Goal: Task Accomplishment & Management: Manage account settings

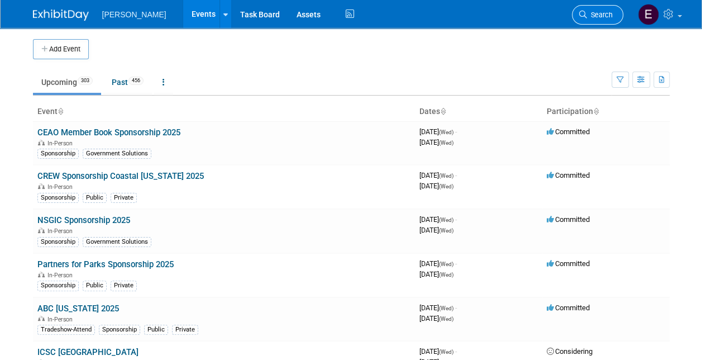
click at [603, 17] on span "Search" at bounding box center [600, 15] width 26 height 8
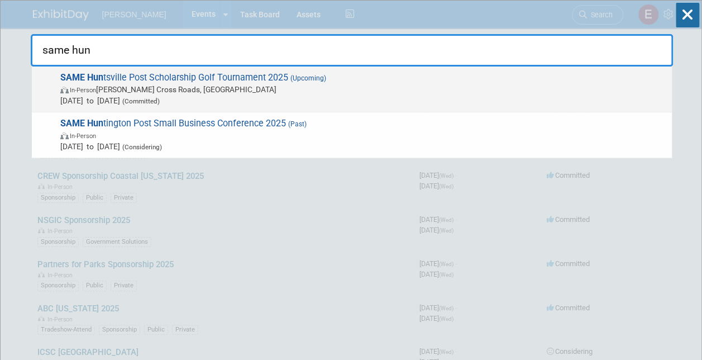
type input "same hun"
click at [137, 84] on span "In-Person Owens Cross Roads, AL" at bounding box center [363, 89] width 606 height 11
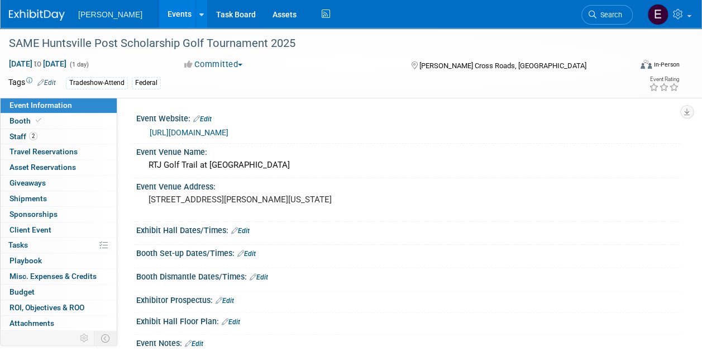
scroll to position [12, 0]
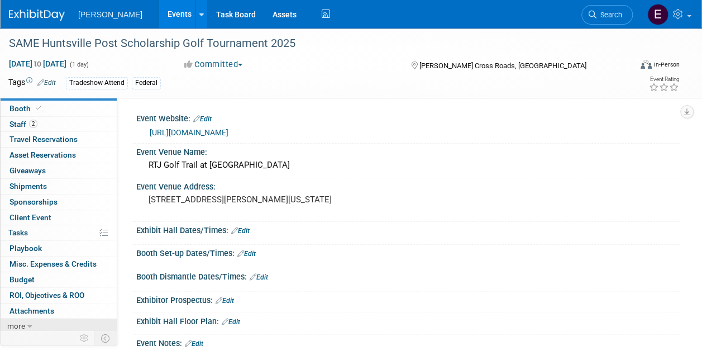
click at [46, 324] on link "more" at bounding box center [59, 325] width 116 height 15
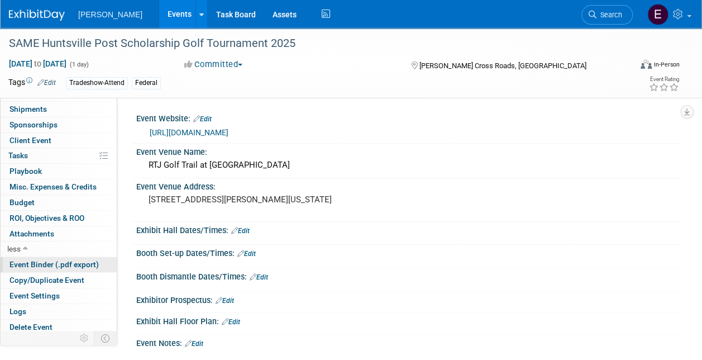
scroll to position [89, 0]
click at [44, 278] on span "Copy/Duplicate Event" at bounding box center [46, 279] width 75 height 9
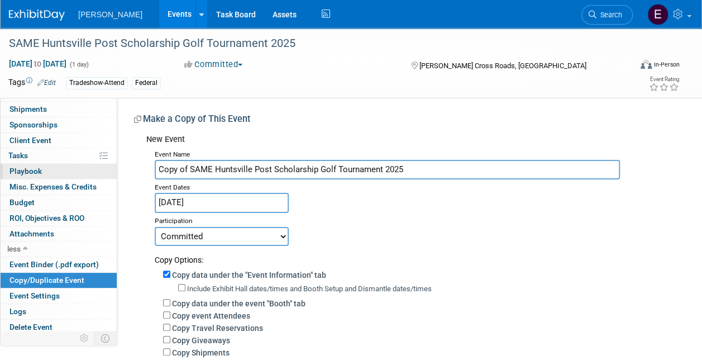
drag, startPoint x: 190, startPoint y: 170, endPoint x: 105, endPoint y: 171, distance: 84.9
click at [105, 171] on div "Event Information Event Info Booth Booth 2 Staff 2 Staff 0 Travel Reservations …" at bounding box center [351, 273] width 702 height 491
click at [348, 170] on input "SAME Huntsville Post Scholarship Golf Tournament 2025" at bounding box center [387, 170] width 465 height 20
drag, startPoint x: 350, startPoint y: 169, endPoint x: 242, endPoint y: 168, distance: 107.8
click at [242, 168] on input "SAME Huntsville Post Scholarship Golf Tournament 2025" at bounding box center [387, 170] width 465 height 20
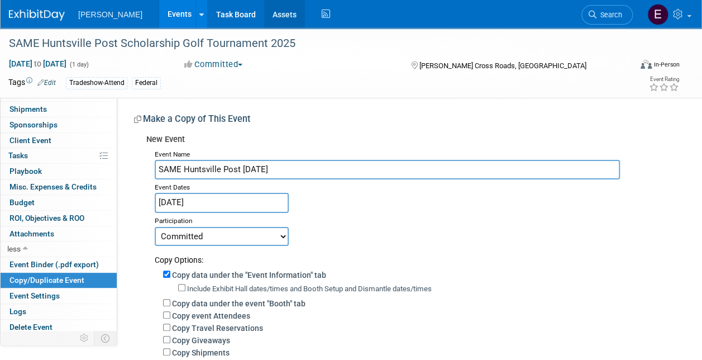
type input "SAME Huntsville Post [DATE]"
click at [637, 228] on div "Committed Considering Not Going" at bounding box center [413, 236] width 517 height 20
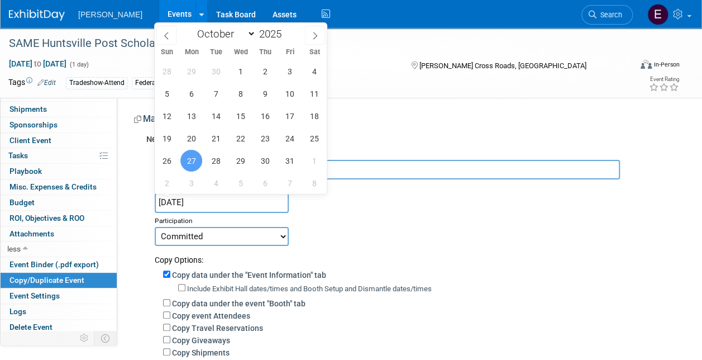
click at [216, 204] on input "Oct 27, 2025" at bounding box center [222, 203] width 134 height 20
click at [215, 160] on span "28" at bounding box center [216, 161] width 22 height 22
click at [244, 159] on span "29" at bounding box center [241, 161] width 22 height 22
type input "Oct 28, 2025 to Oct 29, 2025"
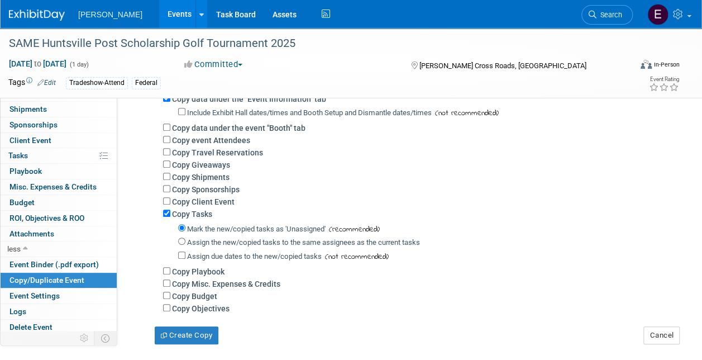
scroll to position [223, 0]
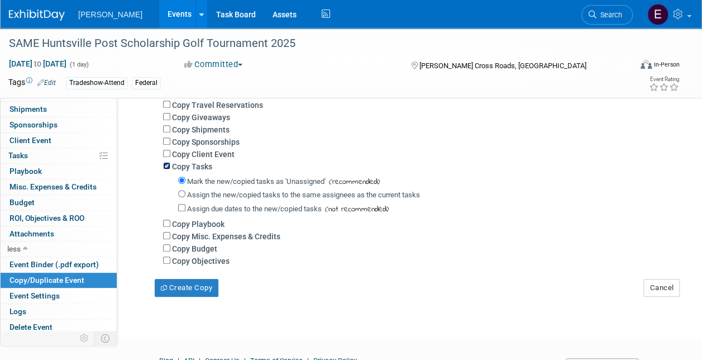
click at [169, 166] on input "Copy Tasks" at bounding box center [166, 165] width 7 height 7
checkbox input "false"
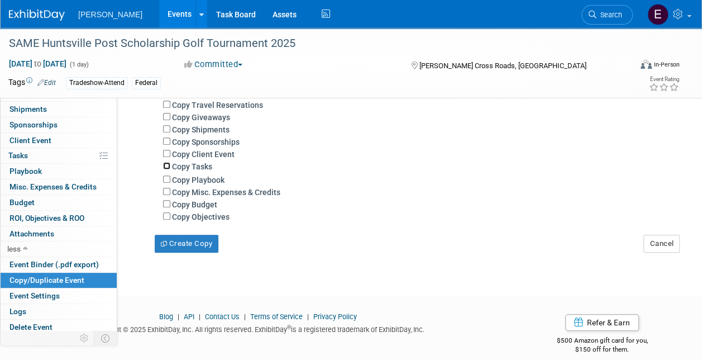
scroll to position [112, 0]
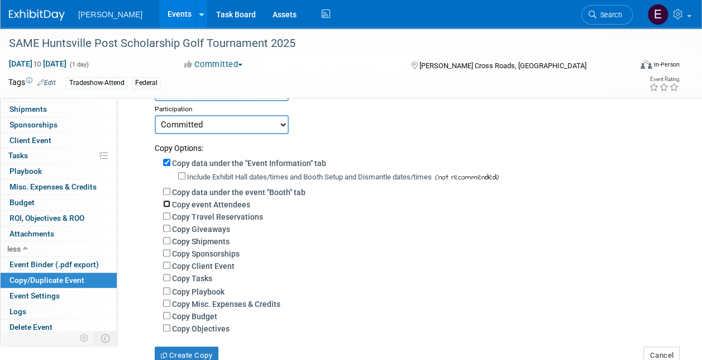
click at [168, 206] on input "Copy event Attendees" at bounding box center [166, 203] width 7 height 7
checkbox input "true"
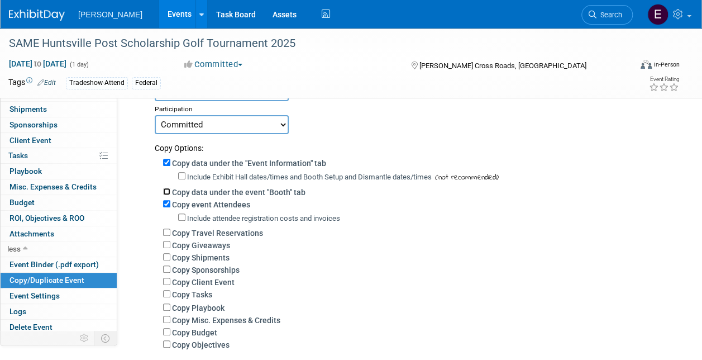
click at [169, 191] on input "Copy data under the event "Booth" tab" at bounding box center [166, 191] width 7 height 7
checkbox input "true"
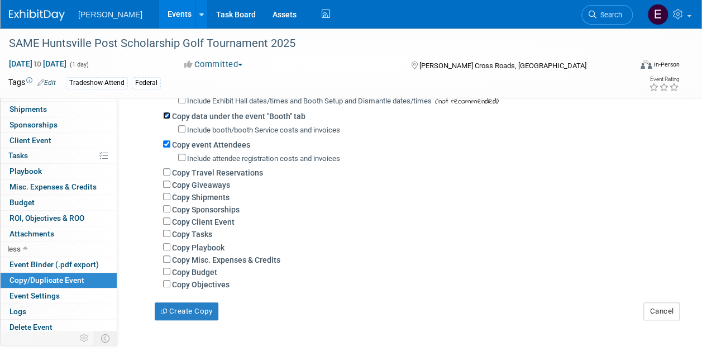
scroll to position [270, 0]
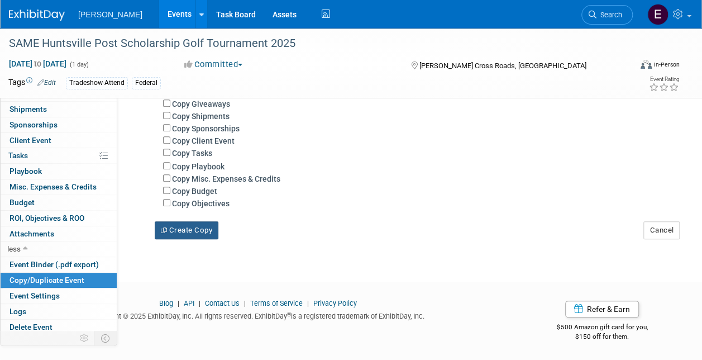
click at [186, 229] on button "Create Copy" at bounding box center [187, 230] width 64 height 18
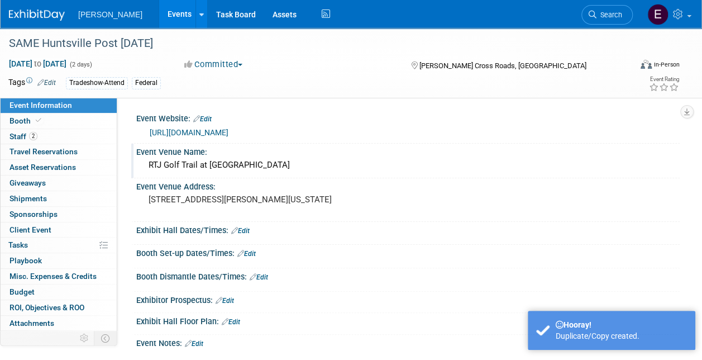
click at [231, 168] on div "RTJ Golf Trail at Hampton Cove" at bounding box center [408, 164] width 527 height 17
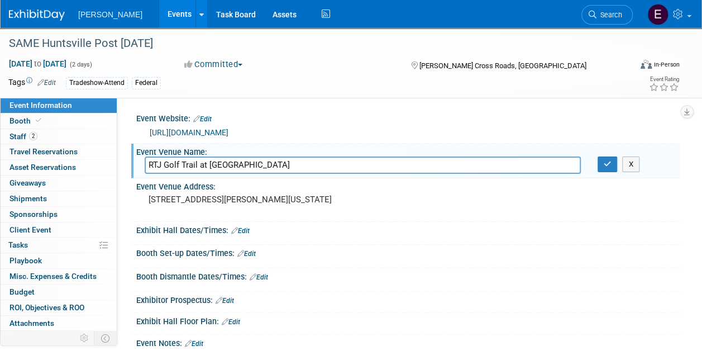
drag, startPoint x: 74, startPoint y: 172, endPoint x: 0, endPoint y: 166, distance: 74.5
click at [0, 170] on html "Woolpert Events Add Event Bulk Upload Events Shareable Event Boards Recently Vi…" at bounding box center [351, 180] width 702 height 360
click at [345, 127] on div "https://samehuntsvillepostgolftournament.com/" at bounding box center [411, 132] width 522 height 13
drag, startPoint x: 613, startPoint y: 166, endPoint x: 511, endPoint y: 160, distance: 102.4
click at [613, 166] on button "button" at bounding box center [608, 164] width 20 height 16
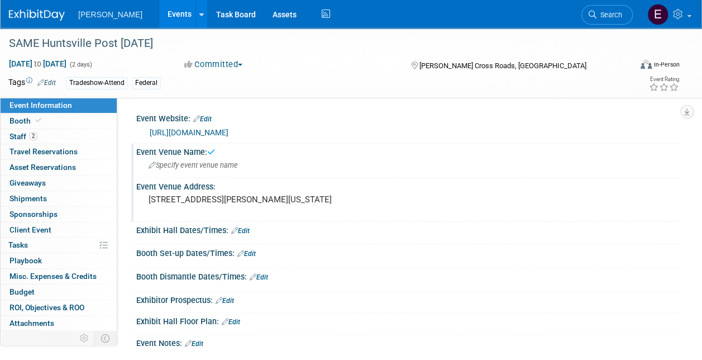
click at [251, 203] on pre "450 Old Highway 431 Owens Cross Roads, Alabama 35763" at bounding box center [250, 199] width 202 height 10
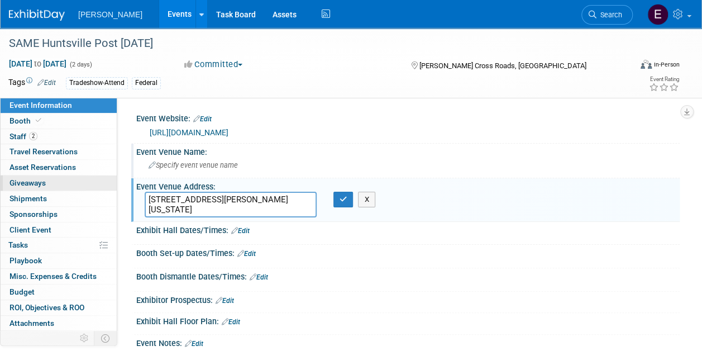
drag, startPoint x: 298, startPoint y: 208, endPoint x: 107, endPoint y: 187, distance: 192.2
click at [114, 188] on div "Event Information Event Info Booth Booth 2 Staff 2 Staff 0 Travel Reservations …" at bounding box center [351, 197] width 702 height 338
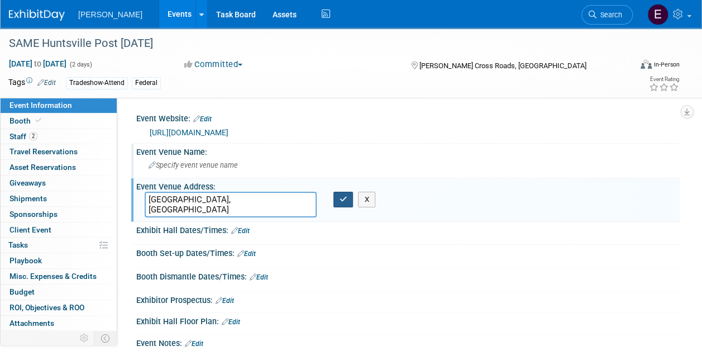
type textarea "[GEOGRAPHIC_DATA], [GEOGRAPHIC_DATA]"
click at [342, 201] on icon "button" at bounding box center [344, 198] width 8 height 7
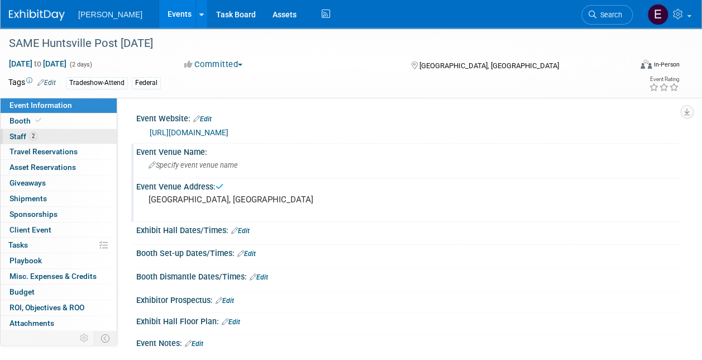
click at [65, 135] on link "2 Staff 2" at bounding box center [59, 136] width 116 height 15
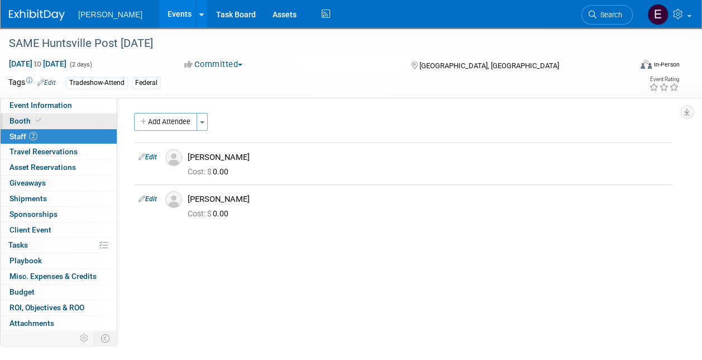
click at [60, 121] on link "Booth" at bounding box center [59, 120] width 116 height 15
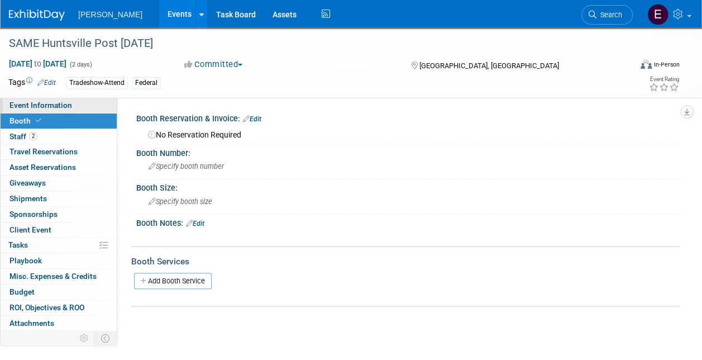
click at [55, 107] on span "Event Information" at bounding box center [40, 105] width 63 height 9
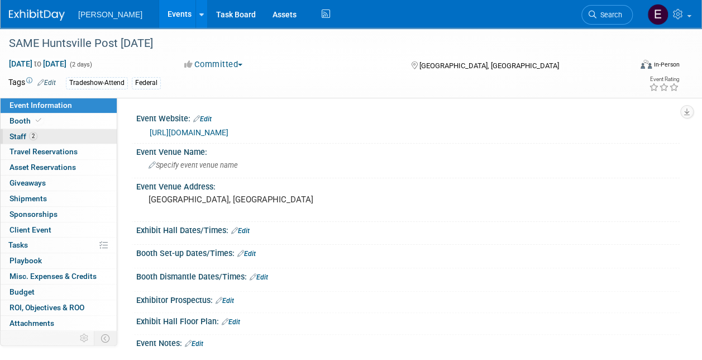
click at [51, 135] on link "2 Staff 2" at bounding box center [59, 136] width 116 height 15
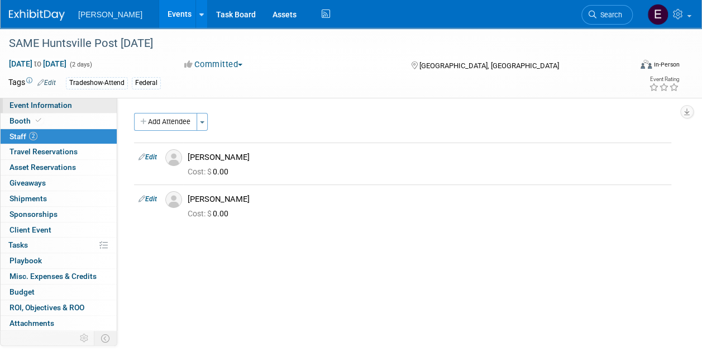
click at [53, 103] on span "Event Information" at bounding box center [40, 105] width 63 height 9
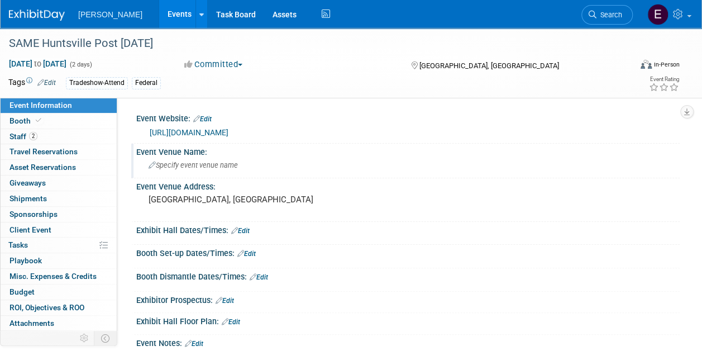
click at [240, 170] on div "Specify event venue name" at bounding box center [408, 164] width 527 height 17
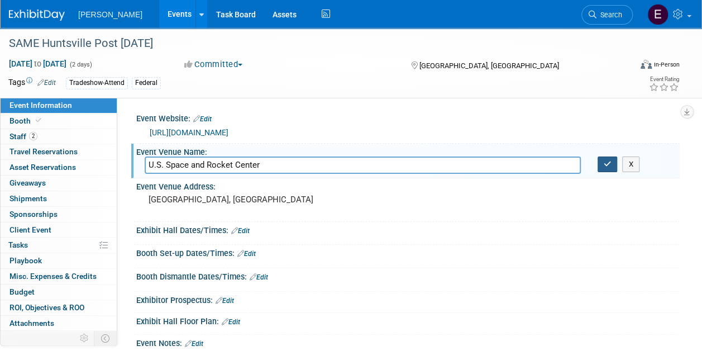
type input "U.S. Space and Rocket Center"
click at [608, 156] on button "button" at bounding box center [608, 164] width 20 height 16
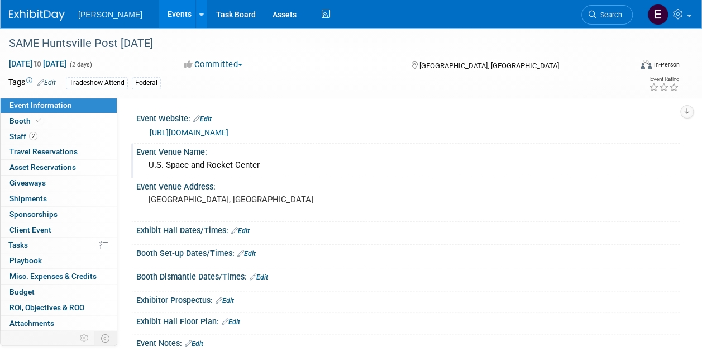
click at [228, 131] on link "https://samehuntsvillepostgolftournament.com/" at bounding box center [189, 132] width 79 height 9
click at [205, 194] on pre "[GEOGRAPHIC_DATA], [GEOGRAPHIC_DATA]" at bounding box center [250, 199] width 202 height 10
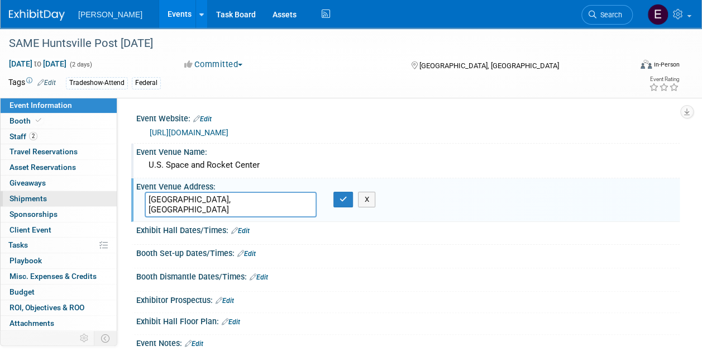
drag, startPoint x: 188, startPoint y: 198, endPoint x: 73, endPoint y: 191, distance: 115.2
click at [74, 191] on div "Event Information Event Info Booth Booth 2 Staff 2 Staff 0 Travel Reservations …" at bounding box center [351, 197] width 702 height 338
click at [220, 198] on textarea "1 Tranquility Base, Huntsville, AL 35805" at bounding box center [231, 205] width 172 height 26
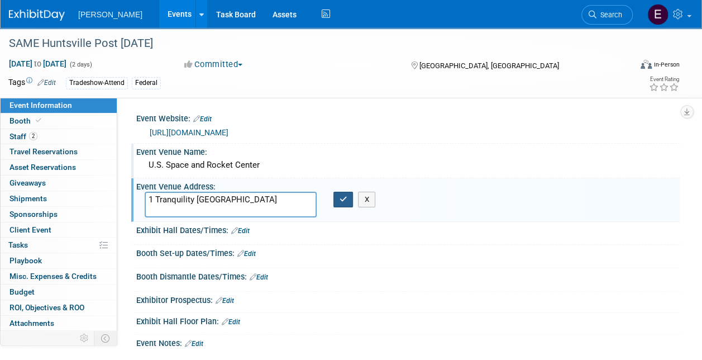
type textarea "1 Tranquility Base Huntsville, AL 35805"
click at [343, 197] on icon "button" at bounding box center [344, 198] width 8 height 7
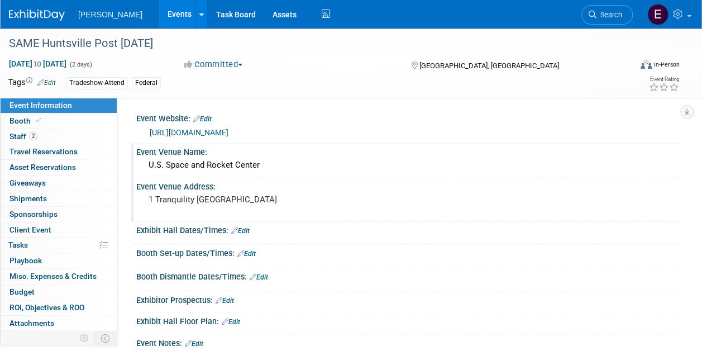
click at [228, 130] on link "https://samehuntsvillepostgolftournament.com/" at bounding box center [189, 132] width 79 height 9
click at [211, 115] on link "Edit" at bounding box center [202, 119] width 18 height 8
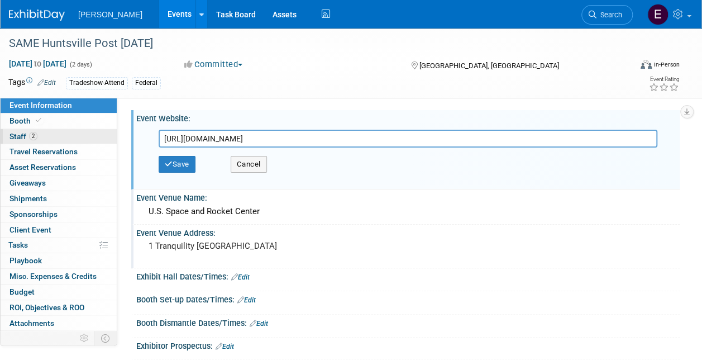
drag, startPoint x: 335, startPoint y: 144, endPoint x: 12, endPoint y: 135, distance: 322.4
click at [21, 136] on div "Event Information Event Info Booth Booth 2 Staff 2 Staff 0 Travel Reservations …" at bounding box center [351, 220] width 702 height 384
type input "https://samehsvpost.starchapter.com/"
click at [180, 156] on button "Save" at bounding box center [177, 164] width 37 height 17
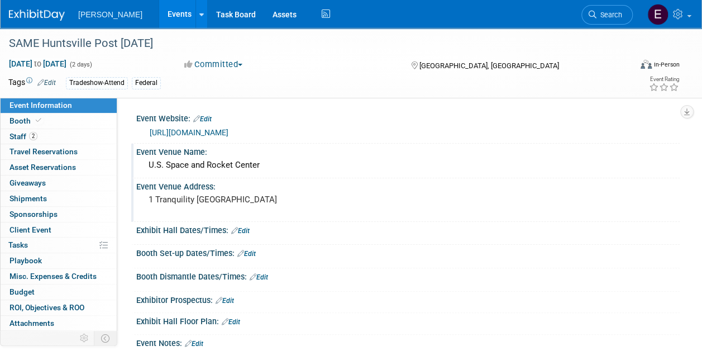
click at [247, 60] on button "Committed" at bounding box center [213, 65] width 66 height 12
click at [274, 69] on div "Committed Committed Considering Not Going" at bounding box center [286, 65] width 213 height 12
click at [159, 13] on link "Events" at bounding box center [179, 14] width 41 height 28
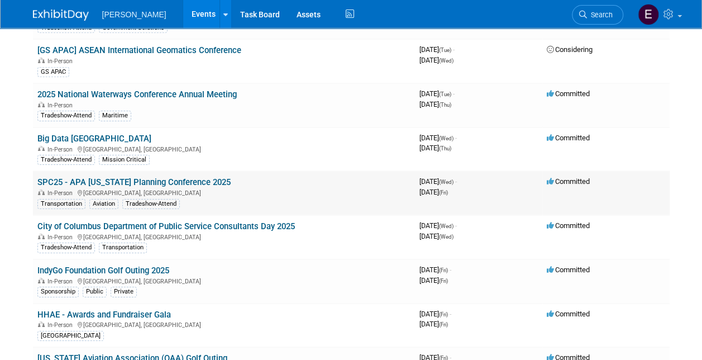
scroll to position [3965, 0]
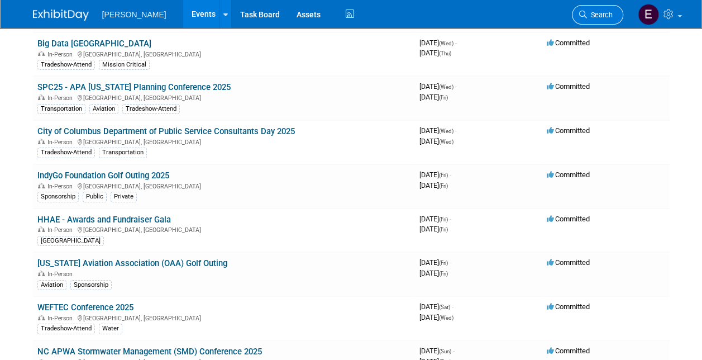
click at [590, 15] on span "Search" at bounding box center [600, 15] width 26 height 8
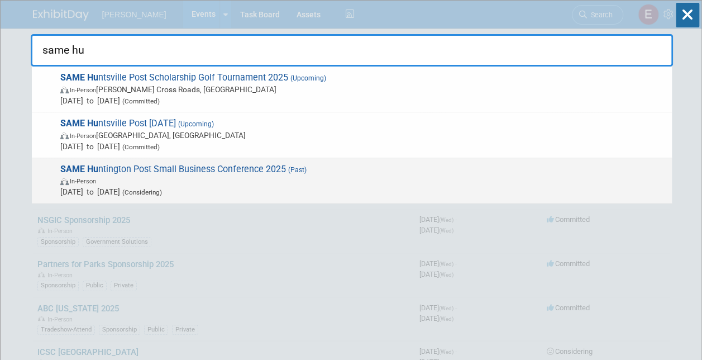
type input "same hu"
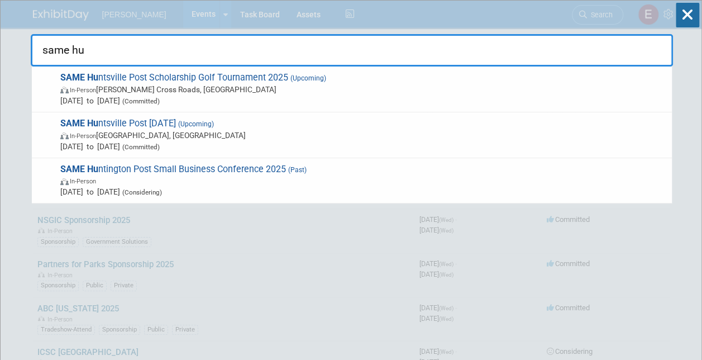
click at [222, 165] on span "SAME Hu ntington Post Small Business Conference 2025 (Past) In-Person May 10, 2…" at bounding box center [361, 181] width 609 height 34
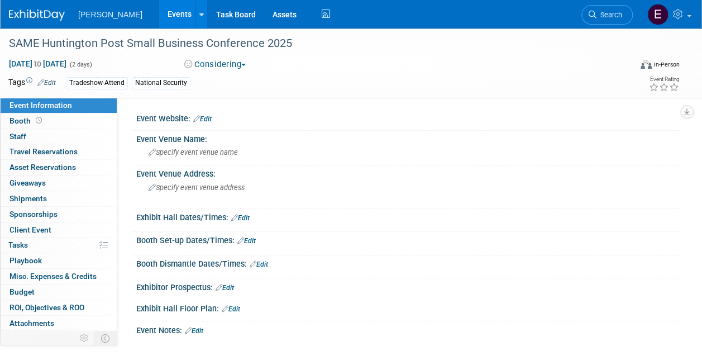
click at [219, 59] on button "Considering" at bounding box center [215, 65] width 70 height 12
click at [522, 96] on div "SAME Huntington Post Small Business Conference 2025 [DATE] to [DATE] (2 days) […" at bounding box center [351, 63] width 702 height 70
click at [65, 121] on link "Booth" at bounding box center [59, 120] width 116 height 15
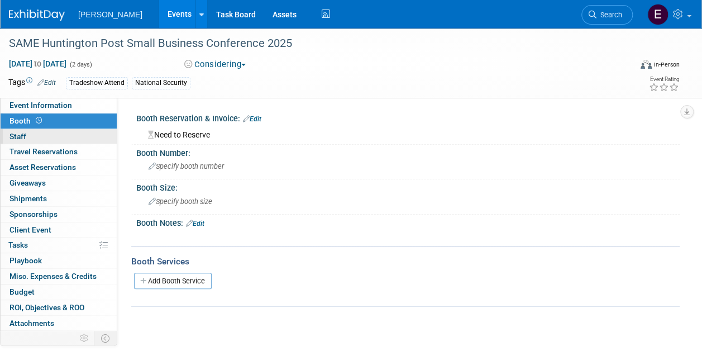
click at [66, 137] on link "0 Staff 0" at bounding box center [59, 136] width 116 height 15
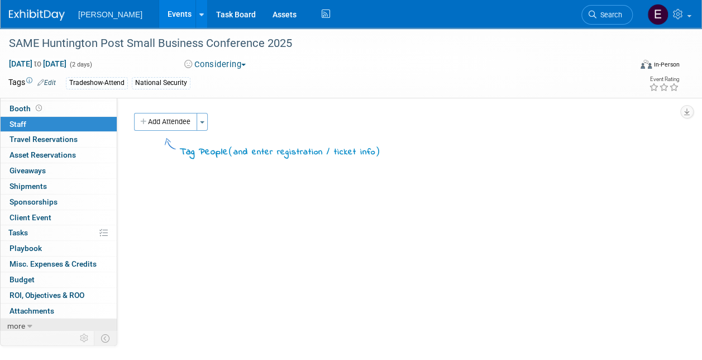
click at [56, 321] on link "more" at bounding box center [59, 325] width 116 height 15
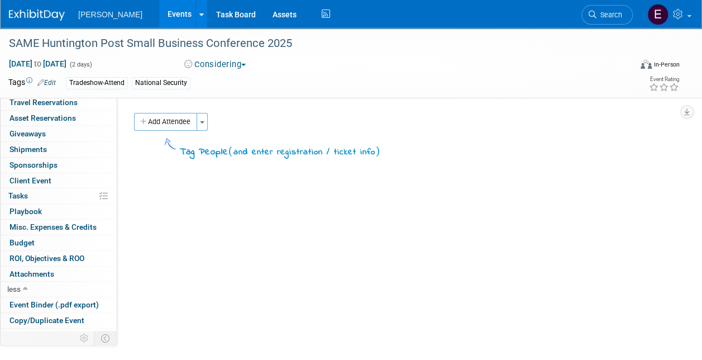
scroll to position [89, 0]
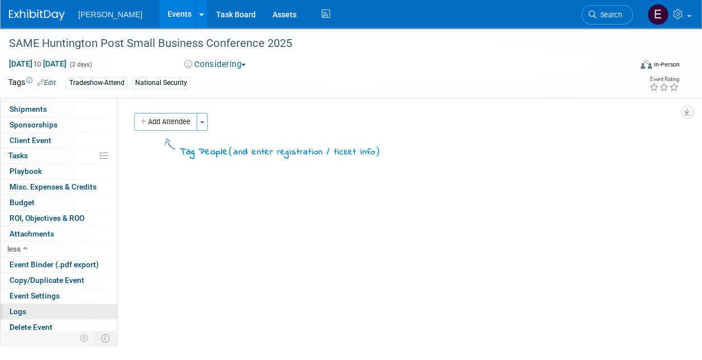
click at [46, 310] on link "Logs" at bounding box center [59, 311] width 116 height 15
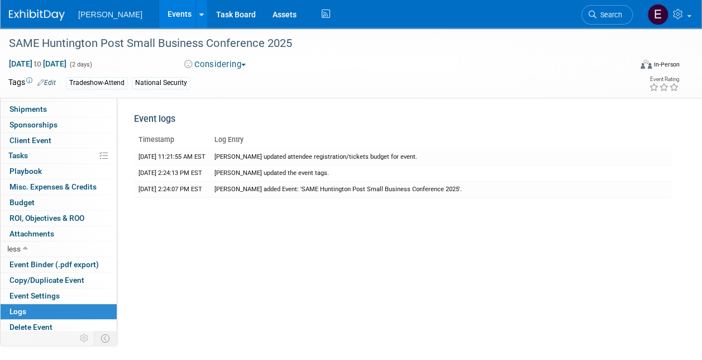
scroll to position [0, 0]
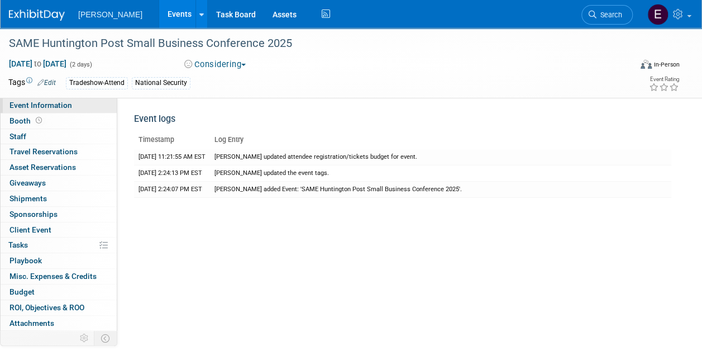
click at [66, 100] on link "Event Information" at bounding box center [59, 105] width 116 height 15
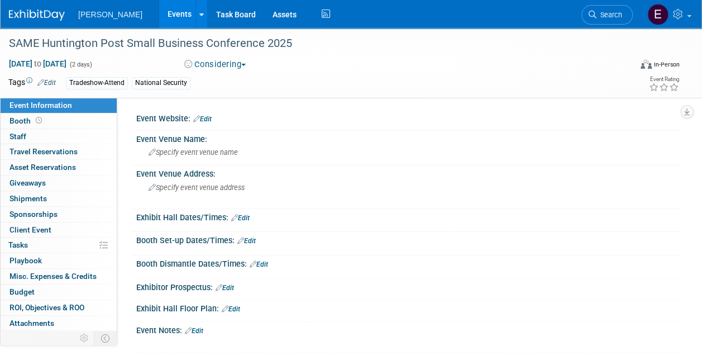
click at [222, 67] on button "Considering" at bounding box center [215, 65] width 70 height 12
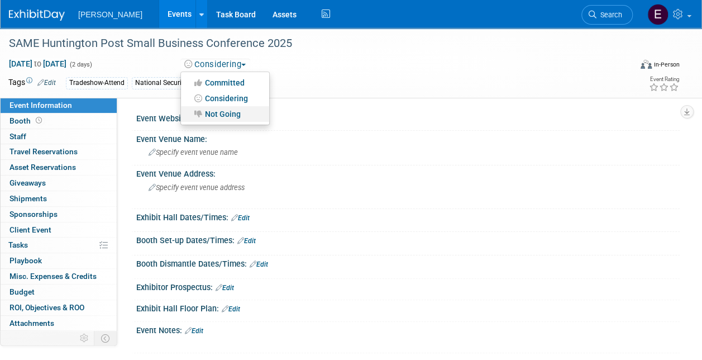
click at [223, 113] on link "Not Going" at bounding box center [225, 114] width 88 height 16
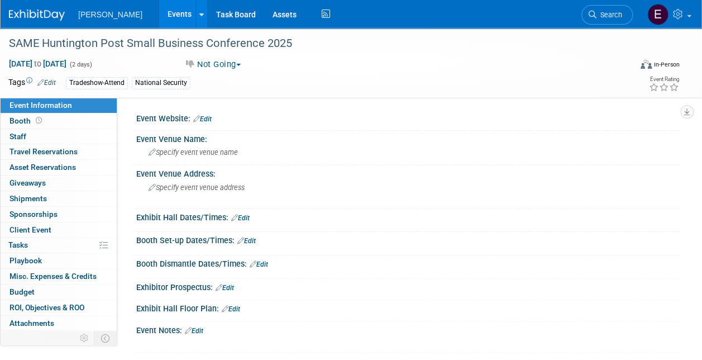
click at [159, 18] on link "Events" at bounding box center [179, 14] width 41 height 28
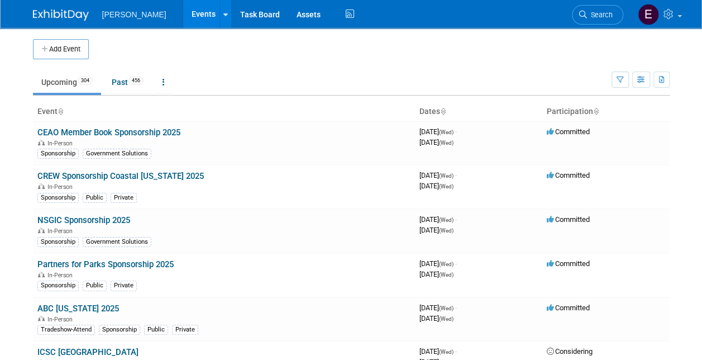
click at [183, 10] on link "Events" at bounding box center [203, 14] width 41 height 28
click at [598, 11] on span "Search" at bounding box center [600, 15] width 26 height 8
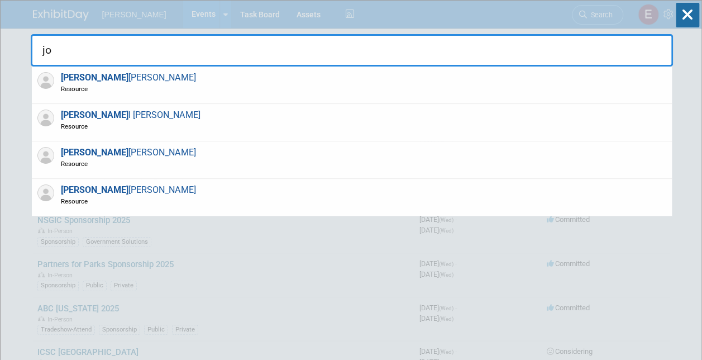
type input "j"
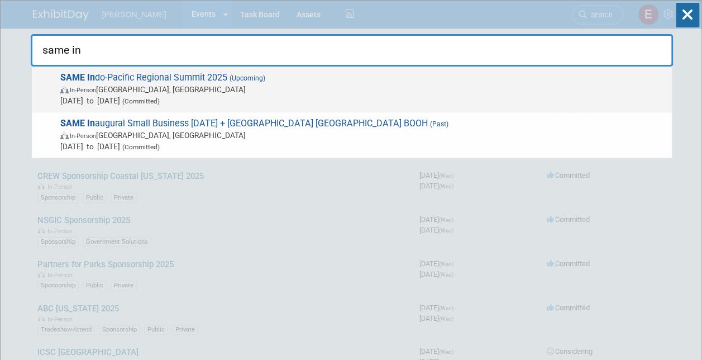
type input "same in"
click at [147, 85] on span "In-Person Honolulu, HI" at bounding box center [363, 89] width 606 height 11
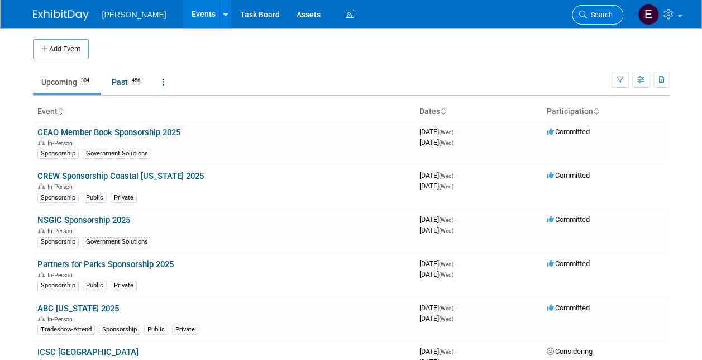
click at [606, 13] on span "Search" at bounding box center [600, 15] width 26 height 8
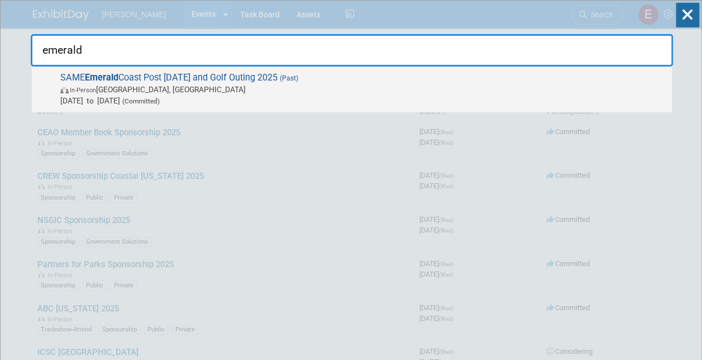
type input "emerald"
click at [156, 79] on span "SAME Emerald Coast Post Industry Day and Golf Outing 2025 (Past) In-Person Okal…" at bounding box center [361, 89] width 609 height 34
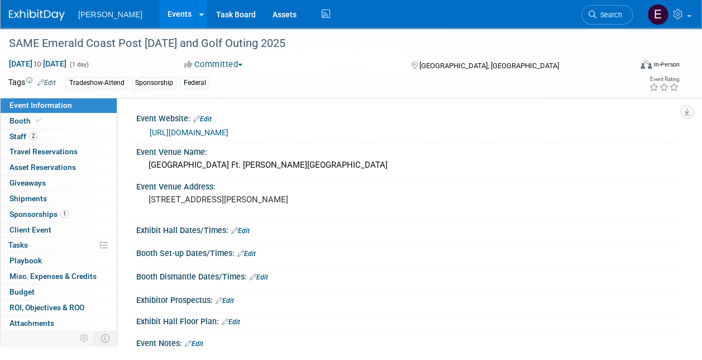
drag, startPoint x: 195, startPoint y: 142, endPoint x: 204, endPoint y: 141, distance: 9.0
click at [195, 137] on link "https://lp.constantcontactpages.com/ev/reg/szb3484/lp/5e1b58ef-71a7-4eaa-b533-5…" at bounding box center [189, 132] width 79 height 9
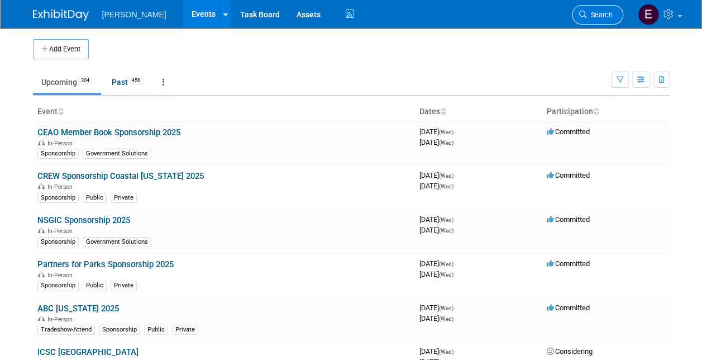
click at [593, 12] on span "Search" at bounding box center [600, 15] width 26 height 8
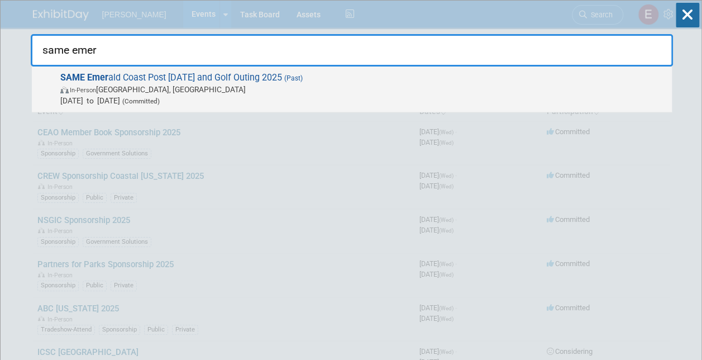
type input "same emer"
click at [194, 95] on span "Mar 6, 2025 to Mar 6, 2025 (Committed)" at bounding box center [363, 100] width 606 height 11
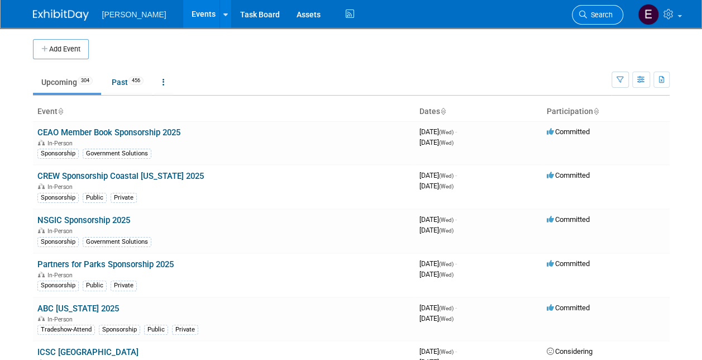
click at [607, 14] on span "Search" at bounding box center [600, 15] width 26 height 8
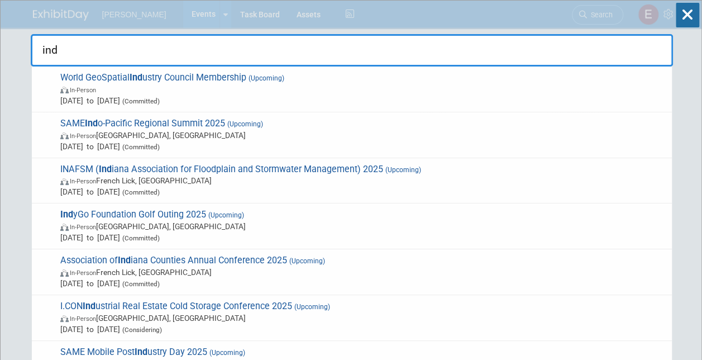
type input "indy"
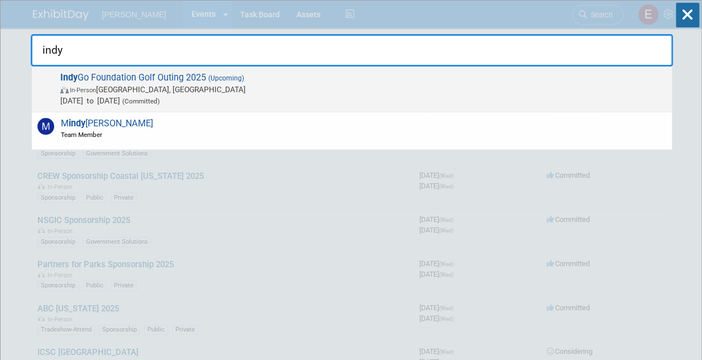
click at [137, 93] on span "In-Person Indianapolis, IN" at bounding box center [363, 89] width 606 height 11
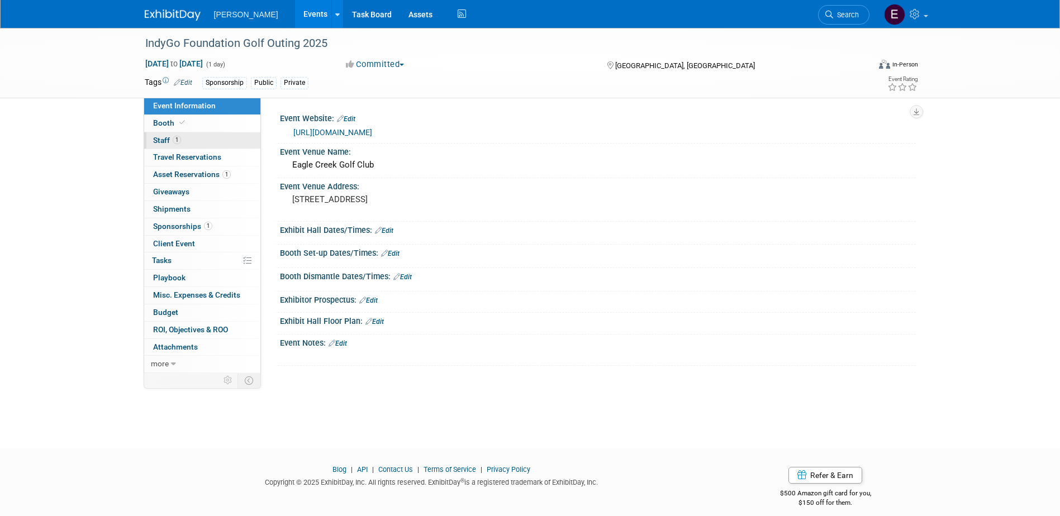
click at [213, 141] on link "1 Staff 1" at bounding box center [202, 140] width 116 height 17
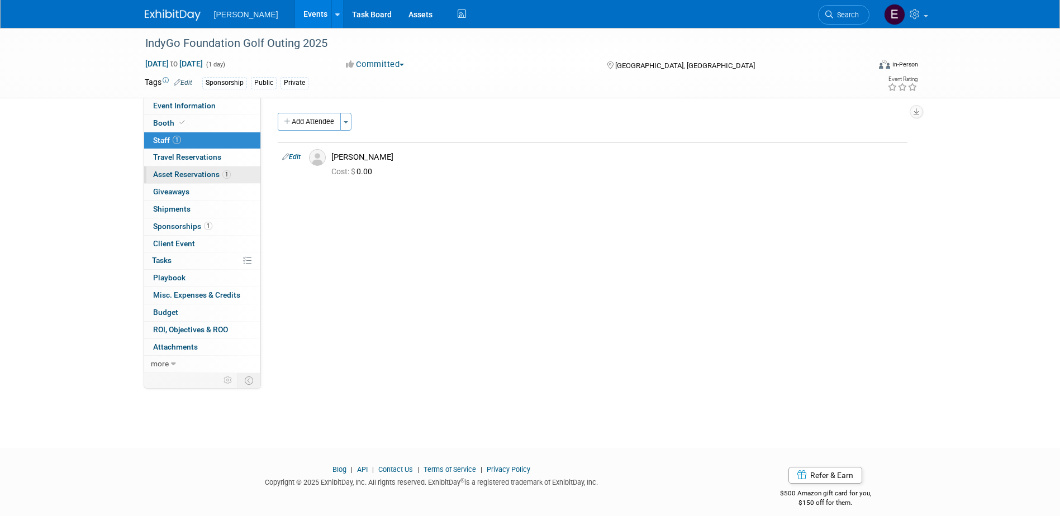
click at [209, 175] on span "Asset Reservations 1" at bounding box center [192, 174] width 78 height 9
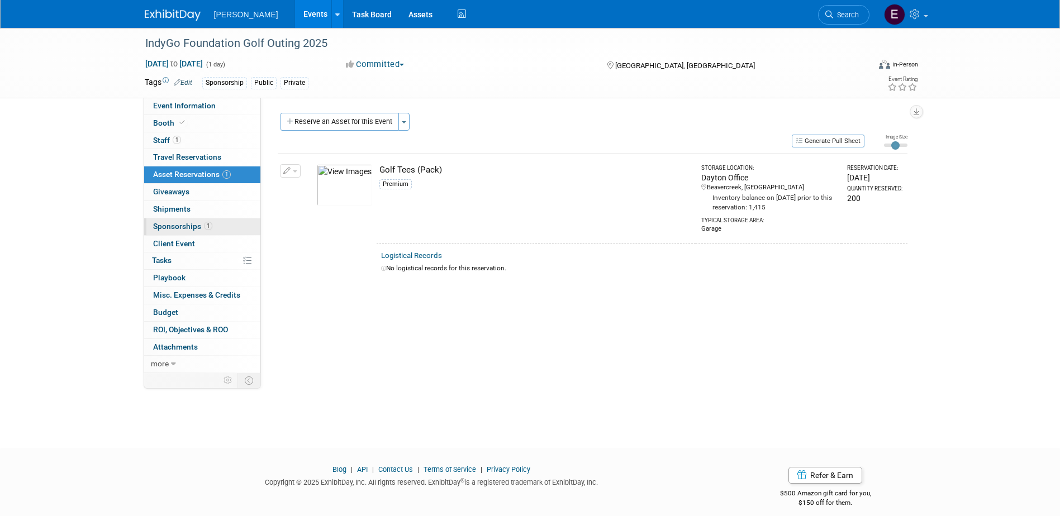
click at [211, 226] on span "1" at bounding box center [208, 226] width 8 height 8
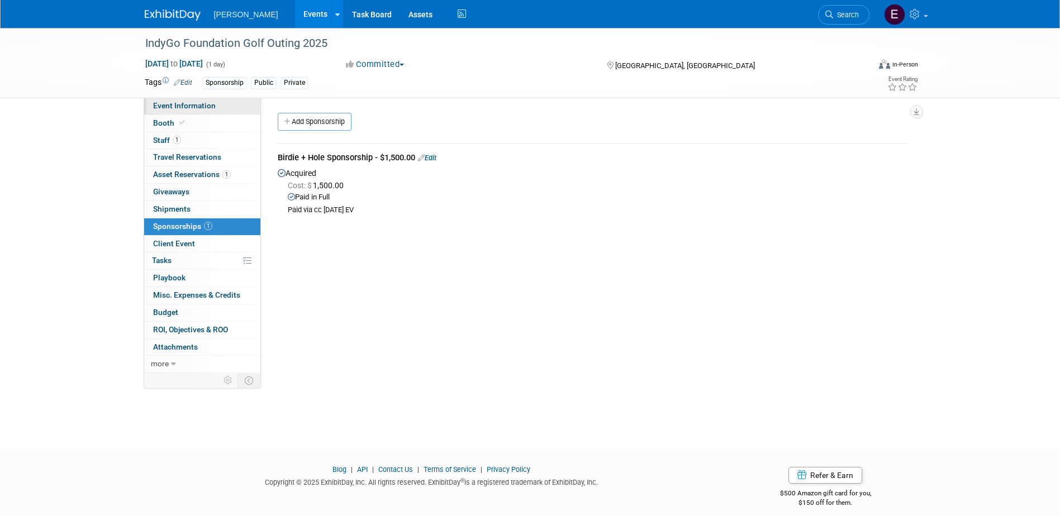
click at [198, 109] on span "Event Information" at bounding box center [184, 105] width 63 height 9
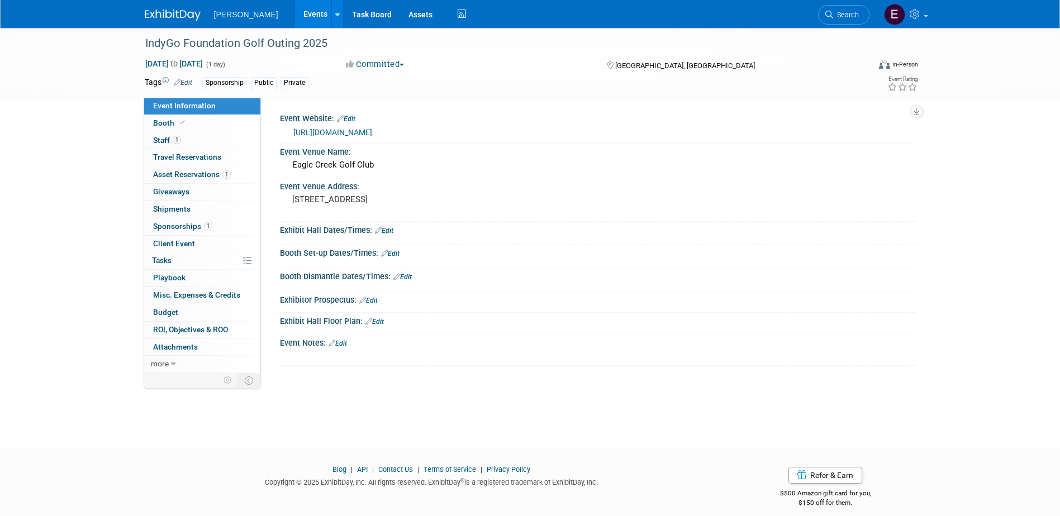
click at [356, 131] on link "https://www.indygo.net/foundation/iptf-golf-outing/" at bounding box center [332, 132] width 79 height 9
click at [198, 178] on link "1 Asset Reservations 1" at bounding box center [202, 174] width 116 height 17
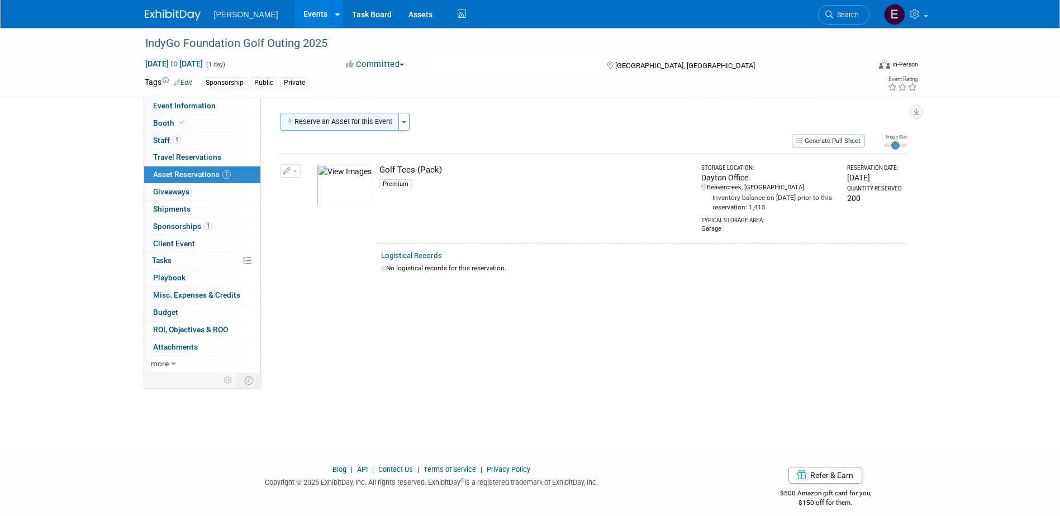
click at [342, 120] on button "Reserve an Asset for this Event" at bounding box center [339, 122] width 118 height 18
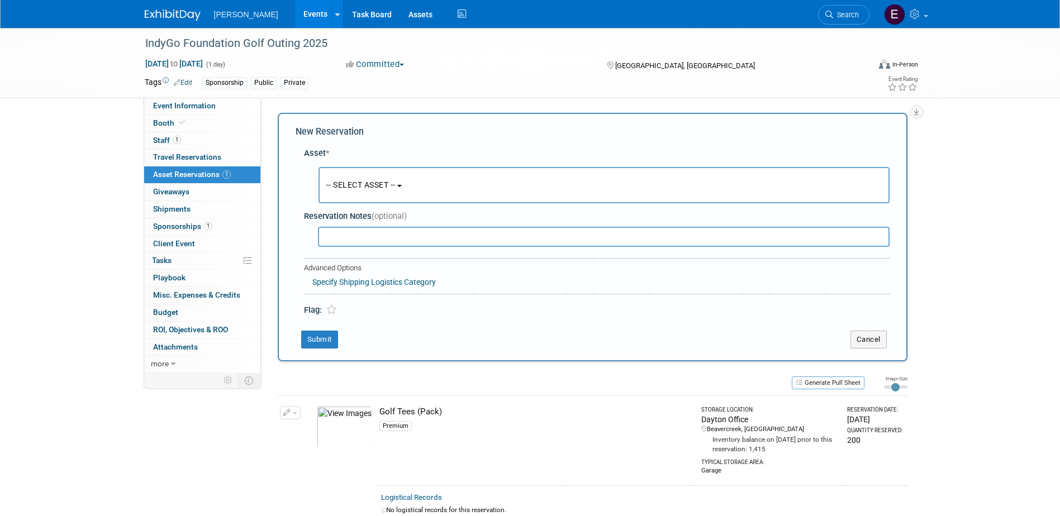
scroll to position [11, 0]
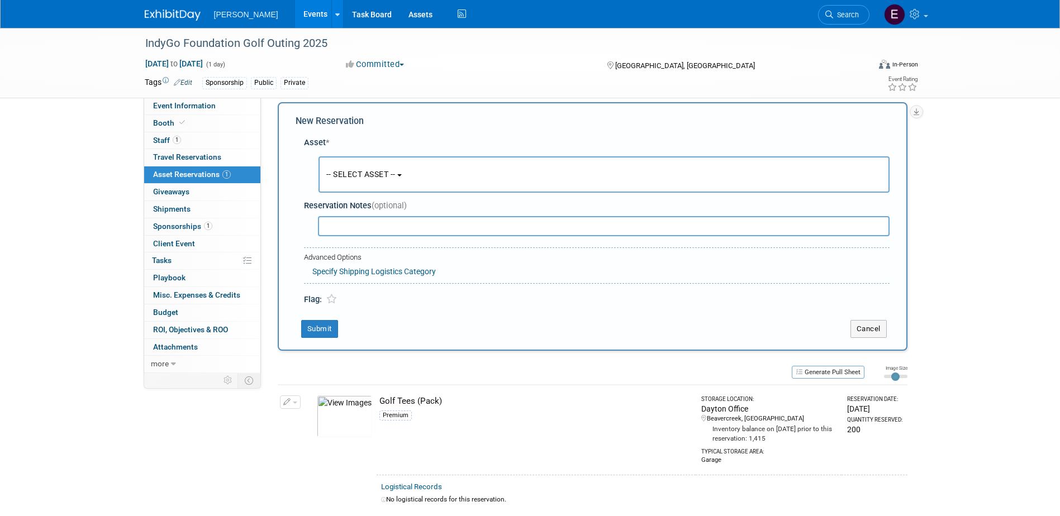
click at [373, 183] on button "-- SELECT ASSET --" at bounding box center [603, 174] width 571 height 36
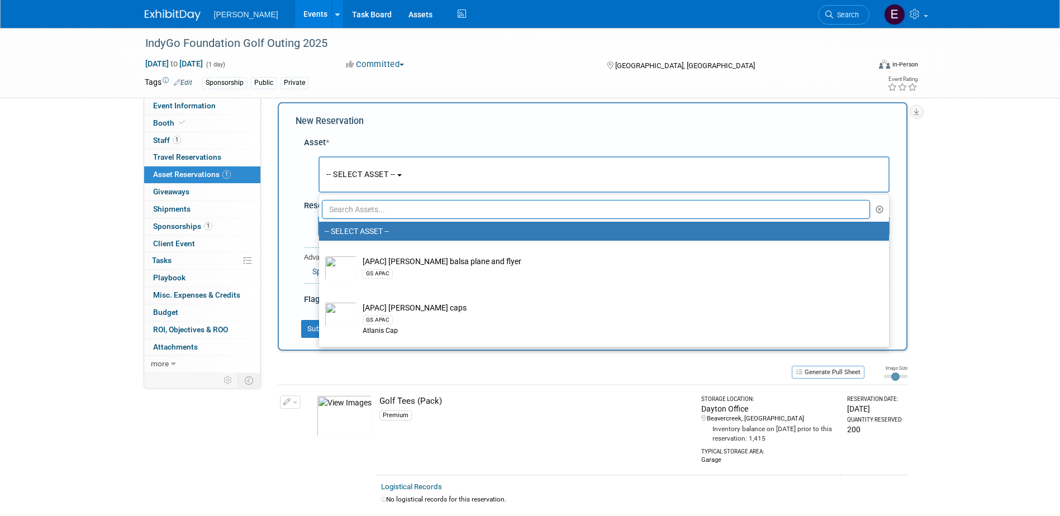
click at [373, 213] on input "text" at bounding box center [596, 209] width 548 height 19
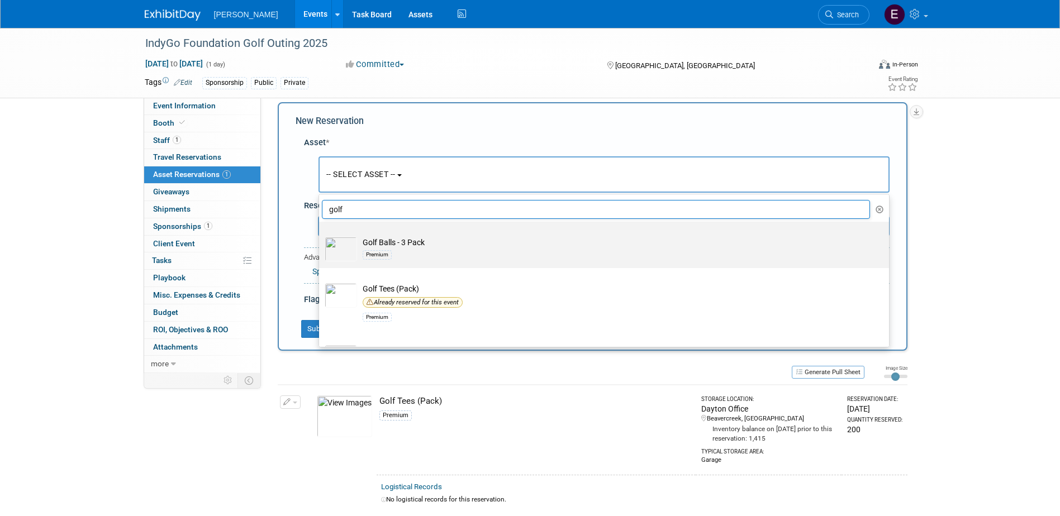
type input "golf"
click at [383, 247] on td "Golf Balls - 3 Pack Premium" at bounding box center [611, 249] width 509 height 25
drag, startPoint x: 383, startPoint y: 247, endPoint x: 342, endPoint y: 250, distance: 40.3
click at [342, 250] on img at bounding box center [340, 249] width 32 height 25
click at [321, 235] on input "Golf Balls - 3 Pack Premium" at bounding box center [316, 231] width 7 height 7
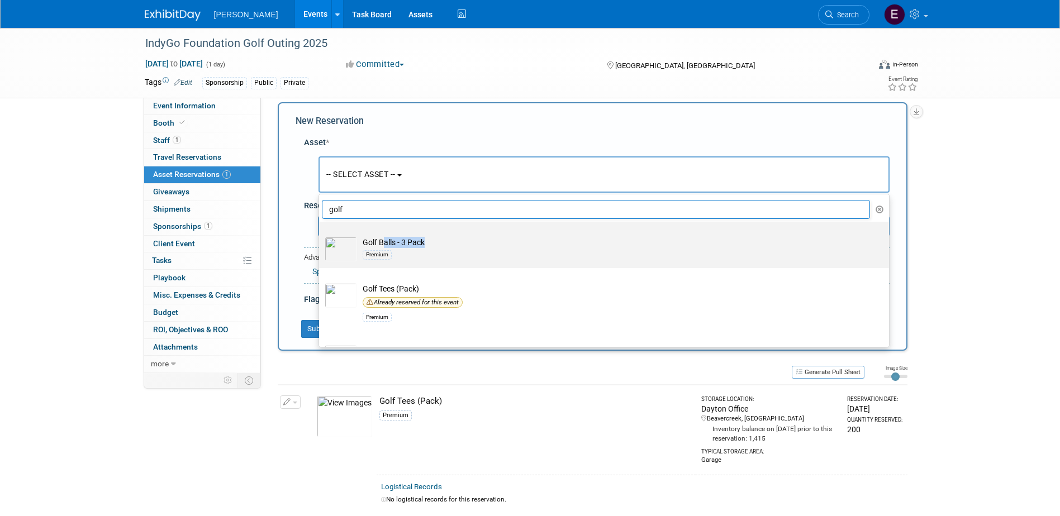
select select "10723117"
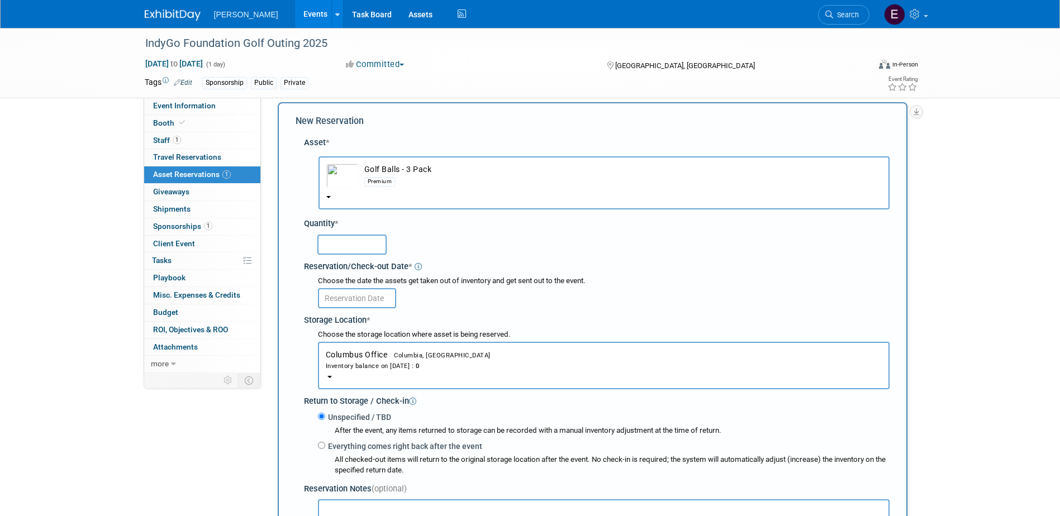
click at [342, 249] on input "text" at bounding box center [351, 245] width 69 height 20
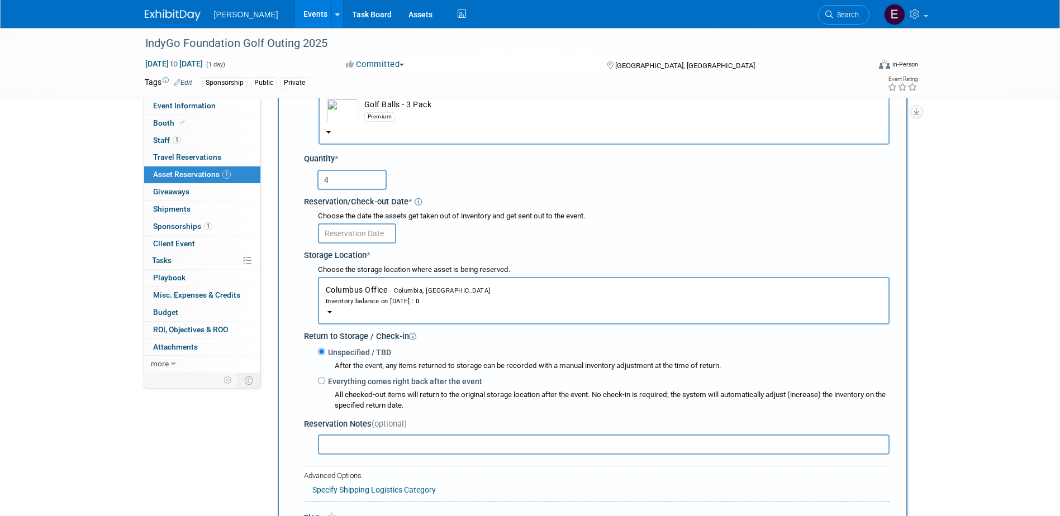
scroll to position [66, 0]
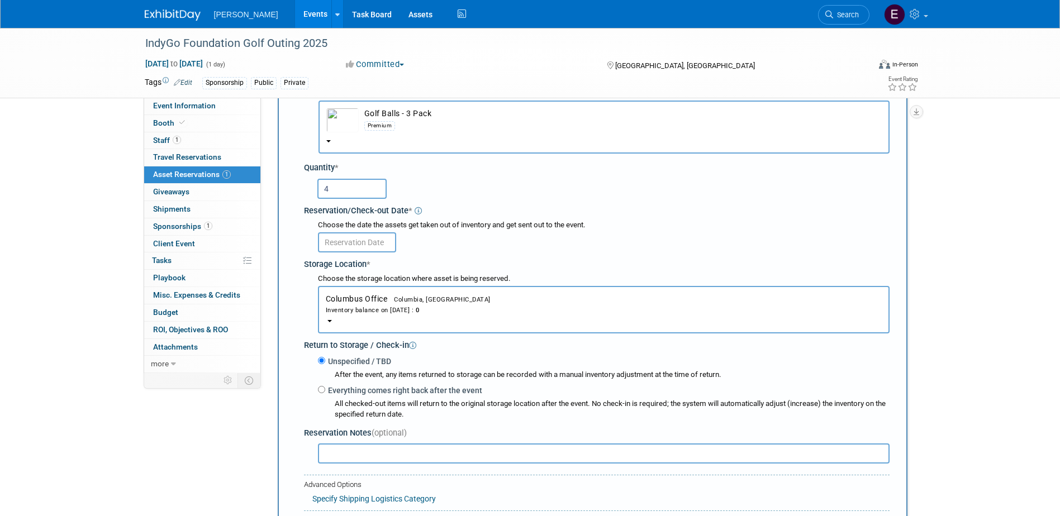
type input "4"
click at [357, 234] on input "text" at bounding box center [357, 242] width 78 height 20
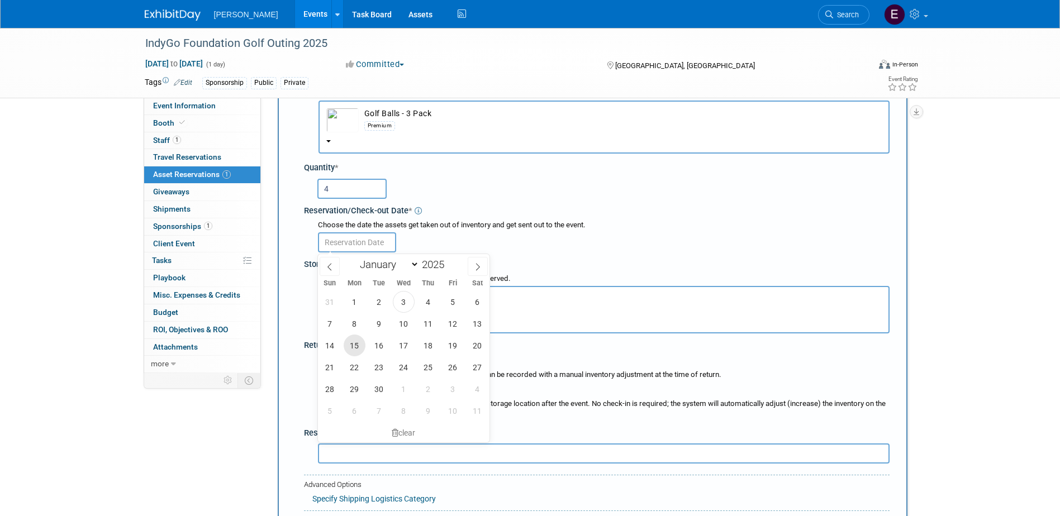
click at [359, 335] on span "15" at bounding box center [354, 346] width 22 height 22
type input "Sep 15, 2025"
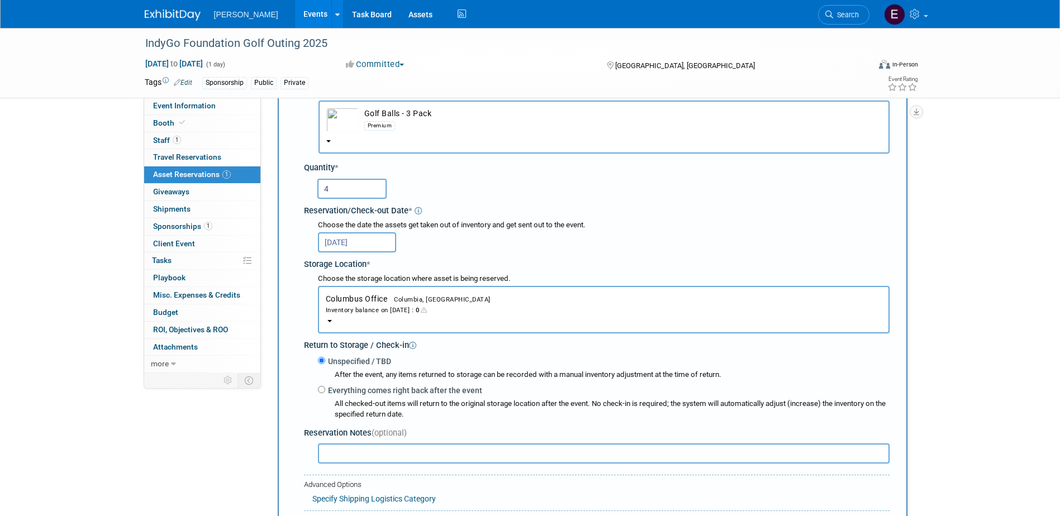
click at [354, 307] on div "Inventory balance on Sep 15, 2025 : 0" at bounding box center [604, 309] width 556 height 11
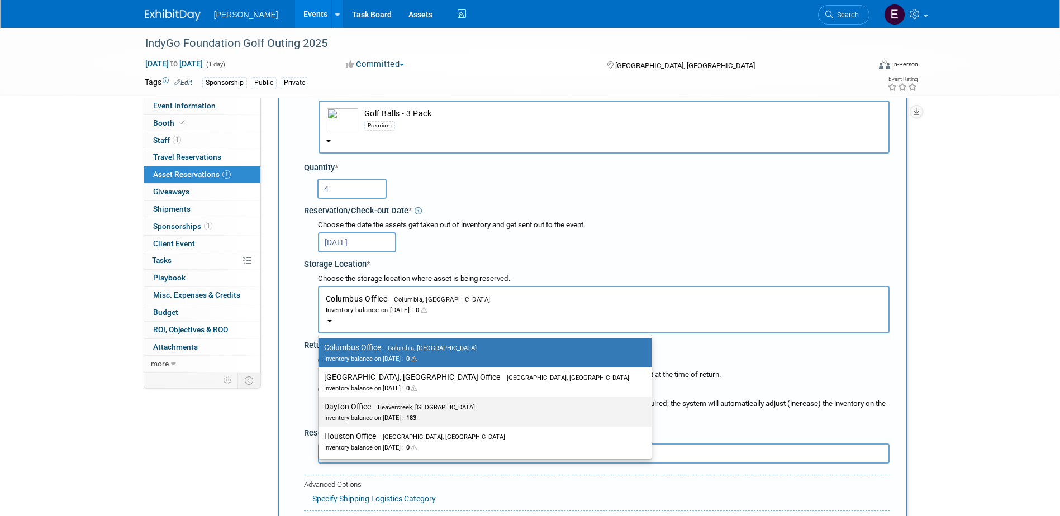
click at [364, 335] on label "Dayton Office Beavercreek, OH Inventory balance on Sep 15, 2025 : 183" at bounding box center [482, 411] width 316 height 25
click at [320, 335] on input "Dayton Office Beavercreek, OH Inventory balance on Sep 15, 2025 : 183" at bounding box center [316, 406] width 7 height 7
select select "11223930"
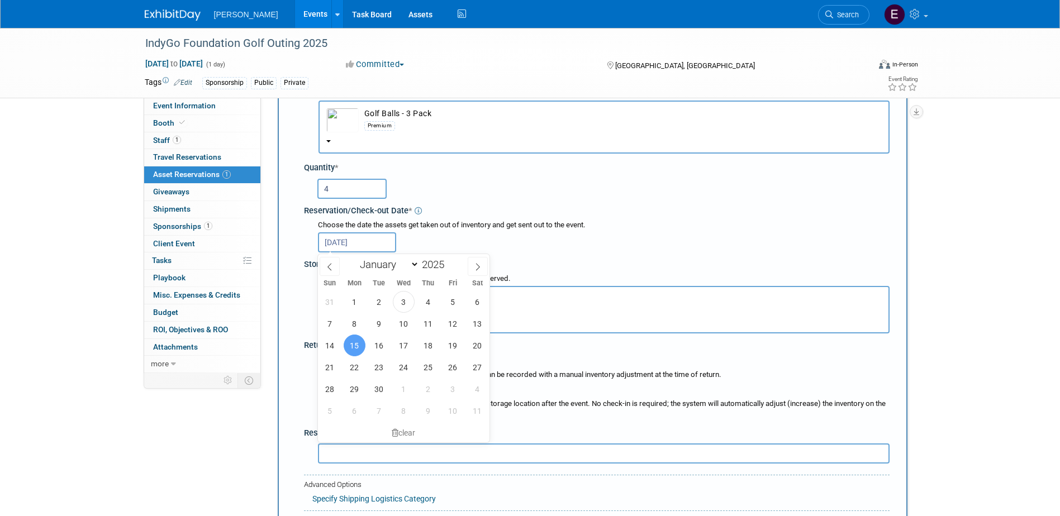
click at [352, 239] on input "Sep 15, 2025" at bounding box center [357, 242] width 78 height 20
click at [431, 300] on span "4" at bounding box center [428, 302] width 22 height 22
type input "Sep 4, 2025"
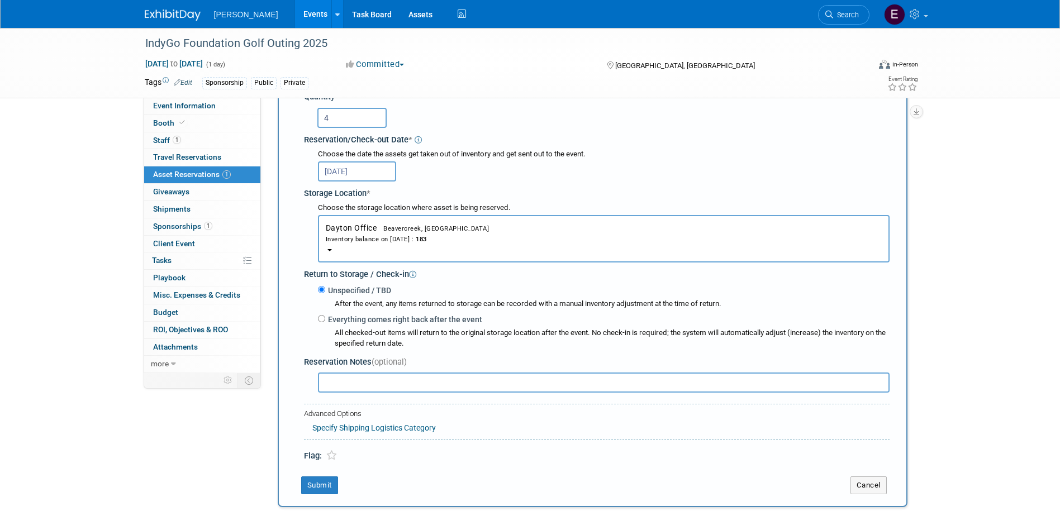
scroll to position [290, 0]
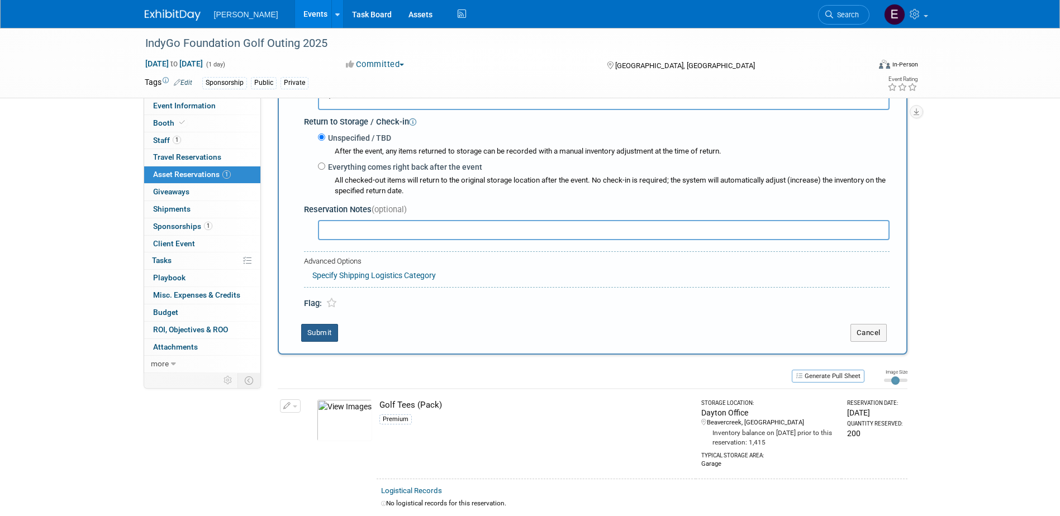
click at [328, 332] on button "Submit" at bounding box center [319, 333] width 37 height 18
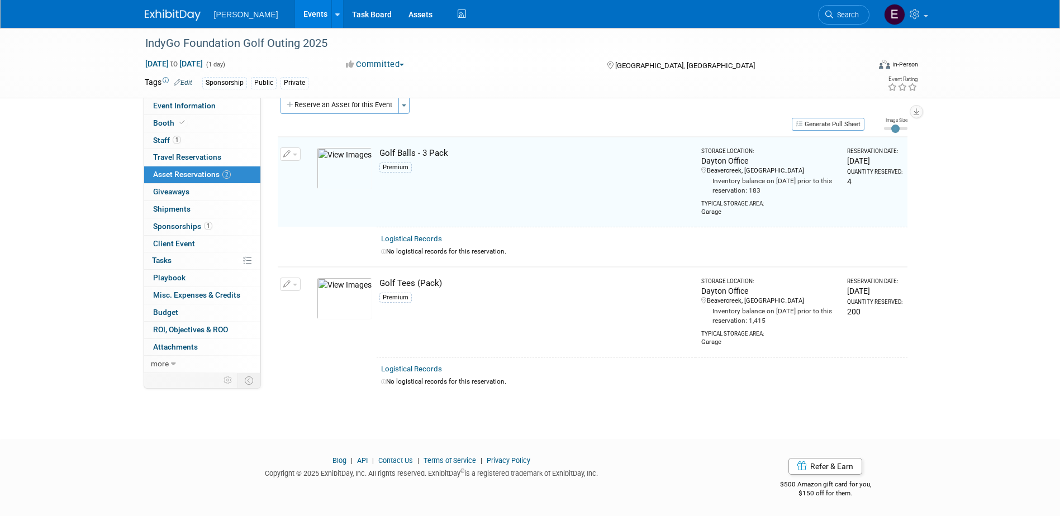
scroll to position [14, 0]
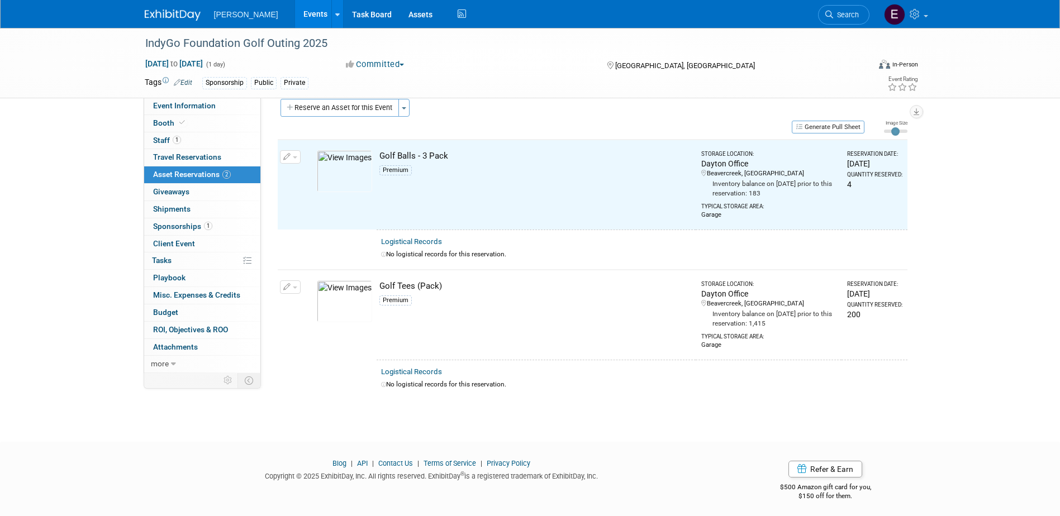
click at [292, 287] on button "button" at bounding box center [290, 286] width 21 height 13
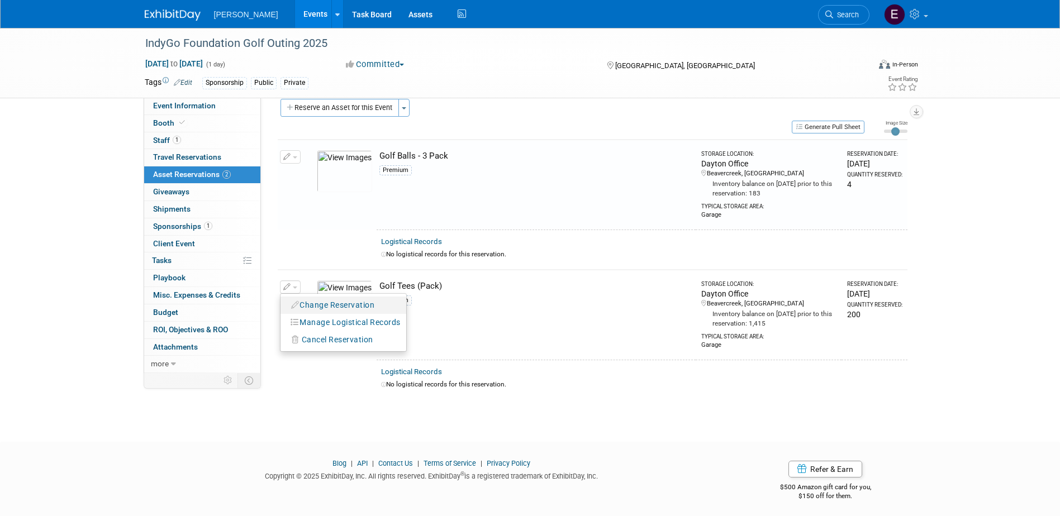
click at [324, 306] on button "Change Reservation" at bounding box center [333, 305] width 94 height 15
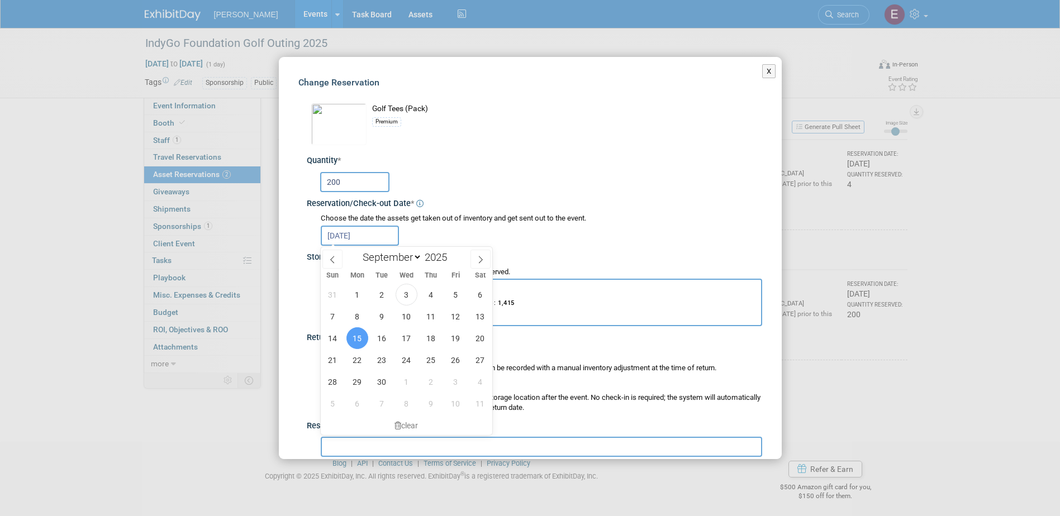
click at [373, 236] on input "Sep 15, 2025" at bounding box center [360, 236] width 78 height 20
click at [430, 294] on span "4" at bounding box center [431, 295] width 22 height 22
type input "Sep 4, 2025"
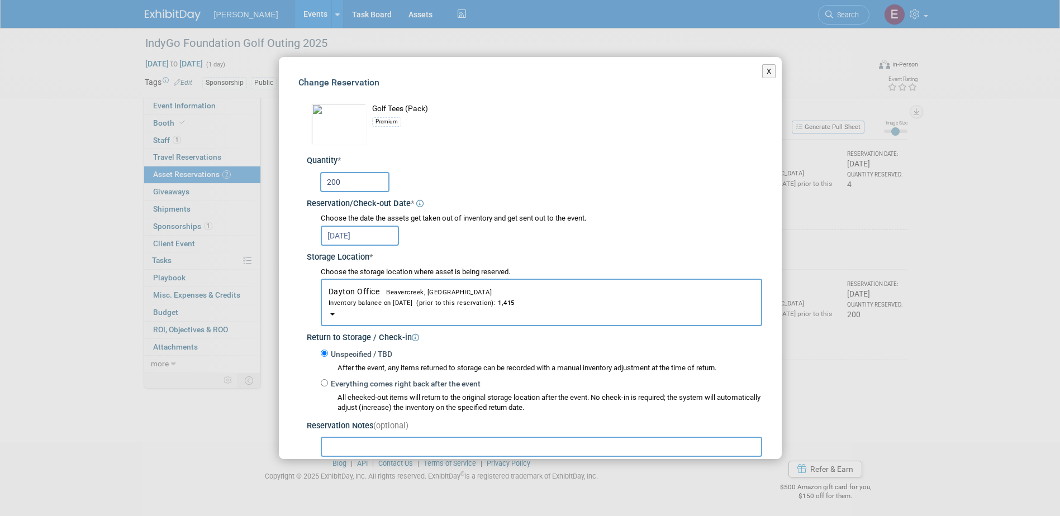
click at [368, 236] on input "Sep 4, 2025" at bounding box center [360, 236] width 78 height 20
click at [621, 213] on div "Choose the date the assets get taken out of inventory and get sent out to the e…" at bounding box center [541, 218] width 441 height 11
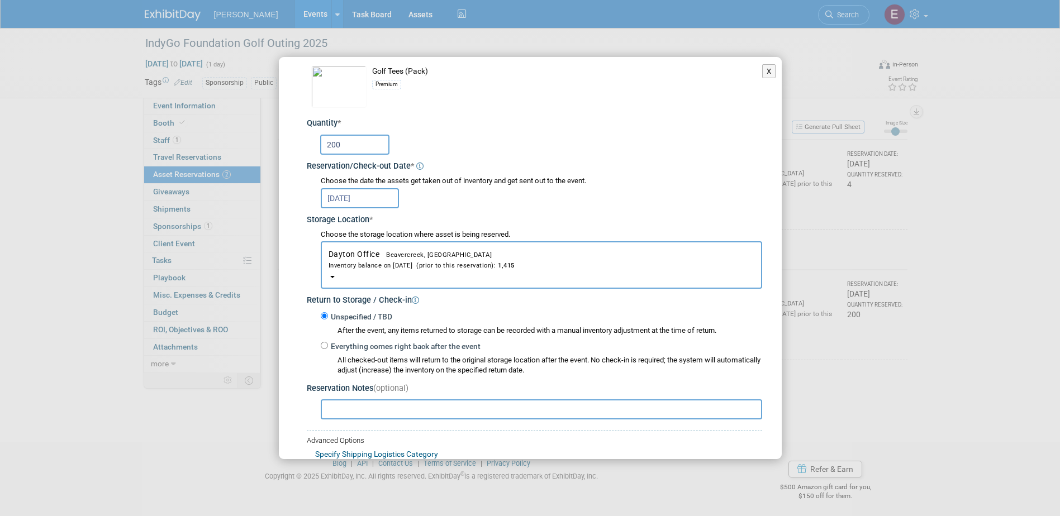
scroll to position [112, 0]
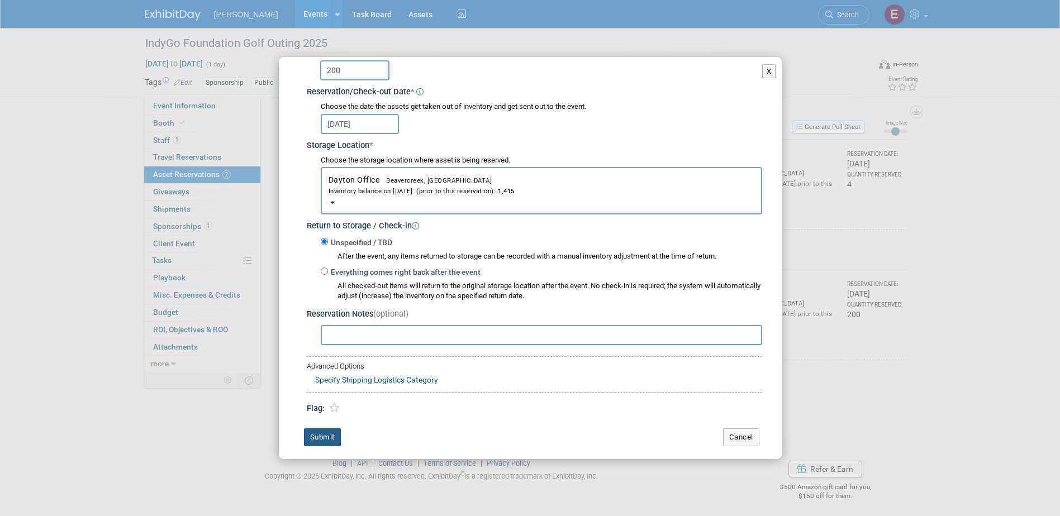
click at [332, 335] on button "Submit" at bounding box center [322, 437] width 37 height 18
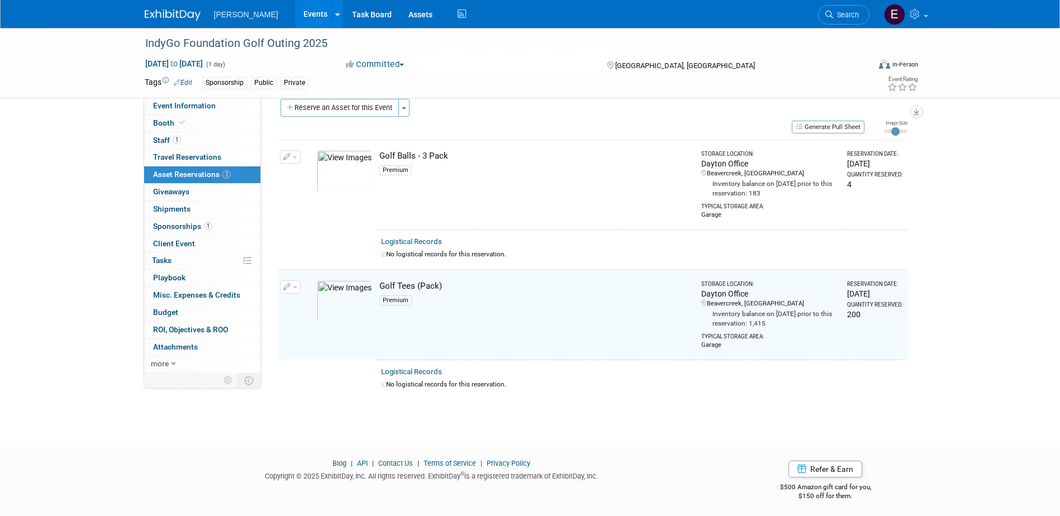
click at [342, 99] on button "Reserve an Asset for this Event" at bounding box center [339, 108] width 118 height 18
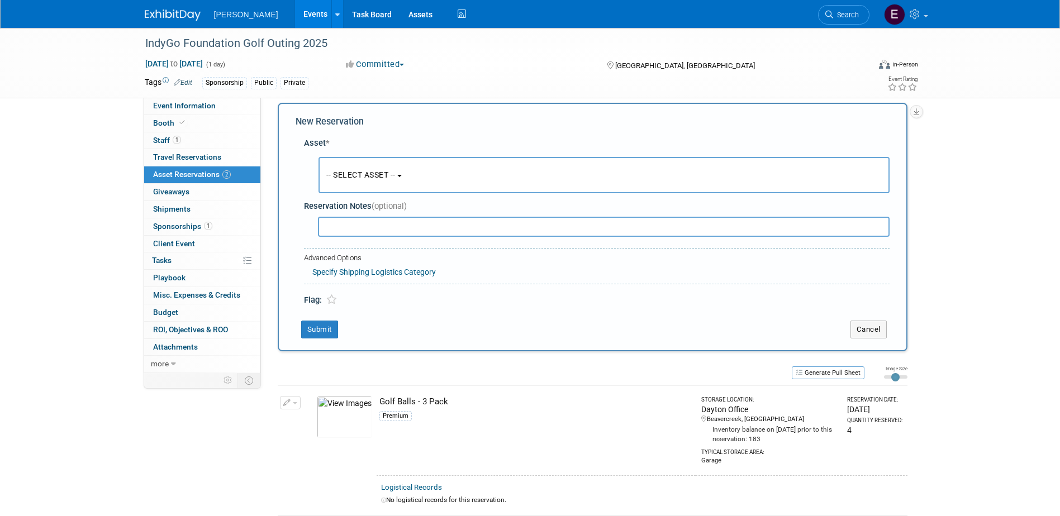
scroll to position [11, 0]
drag, startPoint x: 374, startPoint y: 160, endPoint x: 383, endPoint y: 184, distance: 26.1
click at [374, 161] on button "-- SELECT ASSET --" at bounding box center [603, 174] width 571 height 36
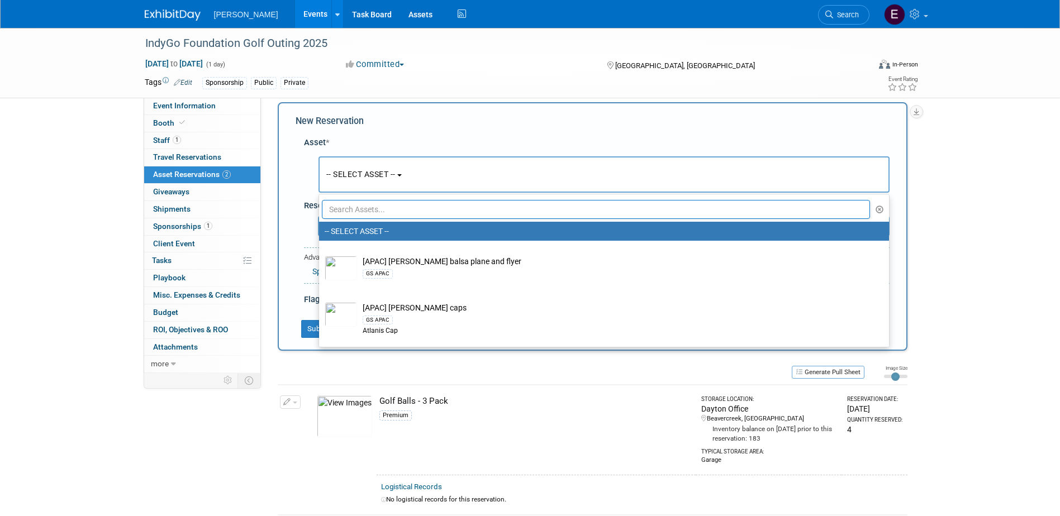
click at [381, 212] on input "text" at bounding box center [596, 209] width 548 height 19
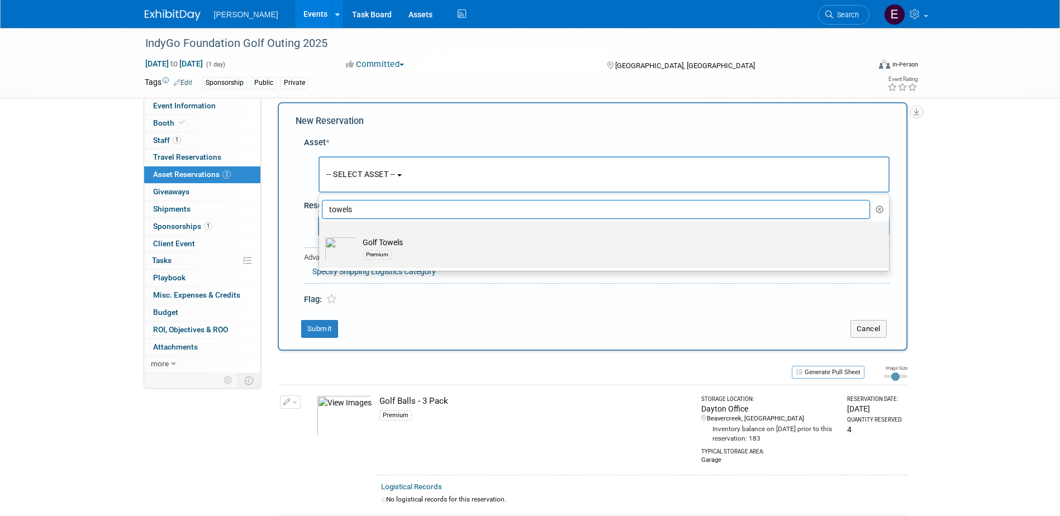
type input "towels"
click at [362, 257] on div "Premium" at bounding box center [376, 254] width 29 height 9
click at [321, 235] on input "Golf Towels Premium" at bounding box center [316, 231] width 7 height 7
select select "10723118"
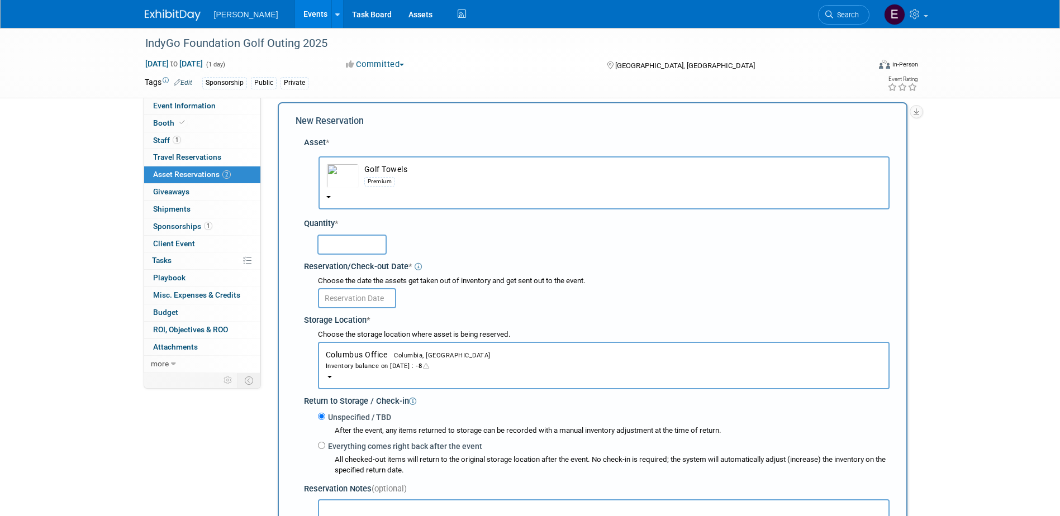
click at [353, 246] on input "text" at bounding box center [351, 245] width 69 height 20
type input "4"
click at [353, 298] on input "text" at bounding box center [357, 298] width 78 height 20
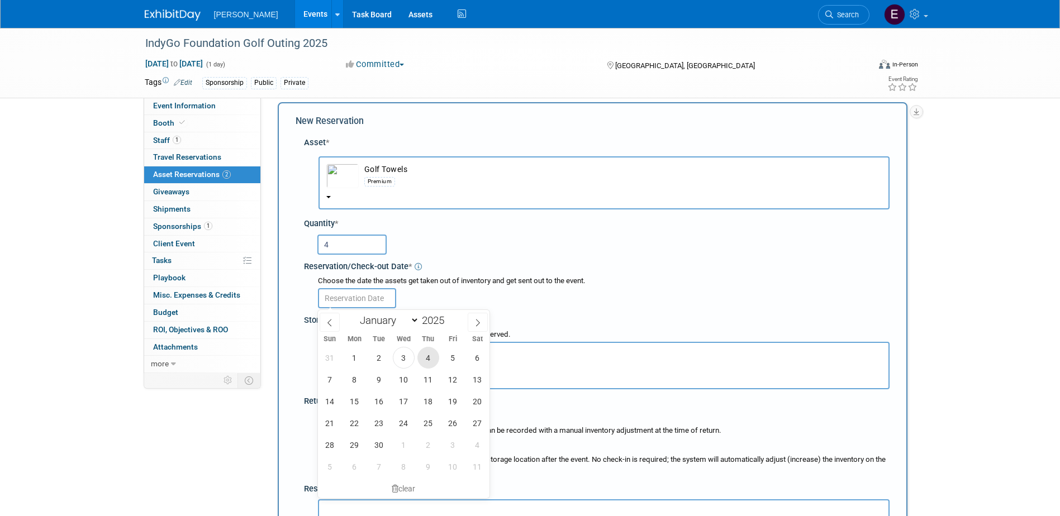
click at [424, 335] on span "4" at bounding box center [428, 358] width 22 height 22
type input "Sep 4, 2025"
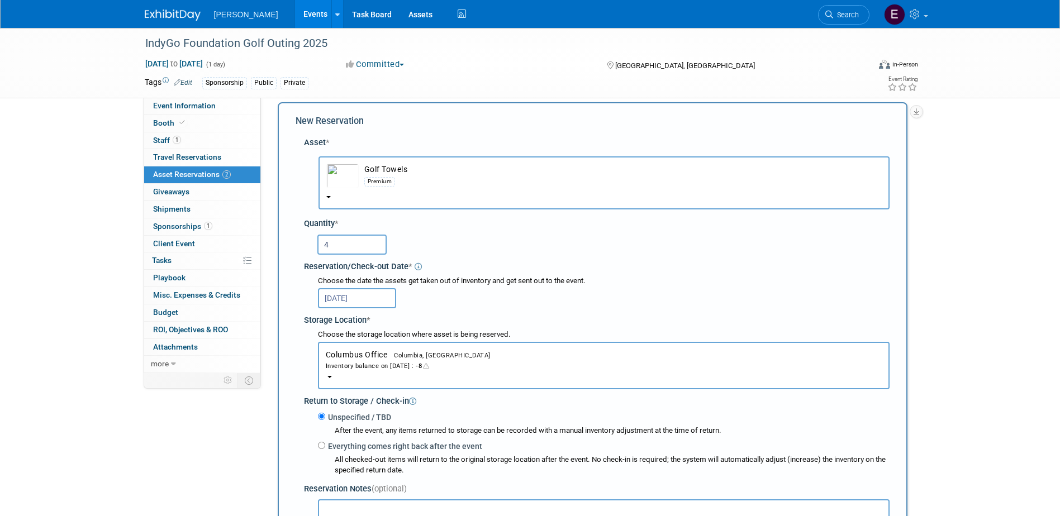
click at [397, 335] on span "Columbia, SC" at bounding box center [438, 355] width 103 height 7
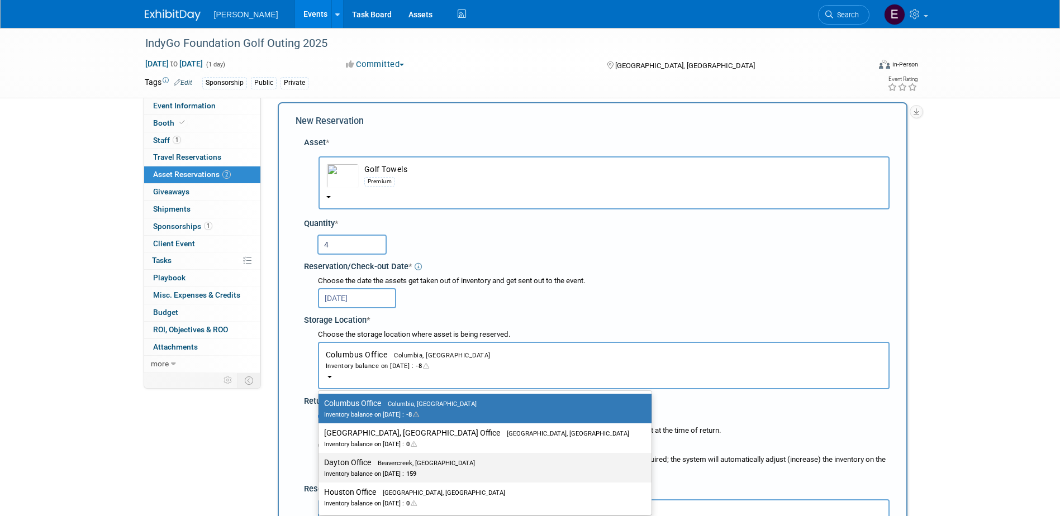
click at [372, 335] on span "Beavercreek, OH" at bounding box center [423, 463] width 104 height 7
click at [320, 335] on input "Dayton Office Beavercreek, OH Inventory balance on Sep 4, 2025 : 159" at bounding box center [316, 462] width 7 height 7
select select "11223930"
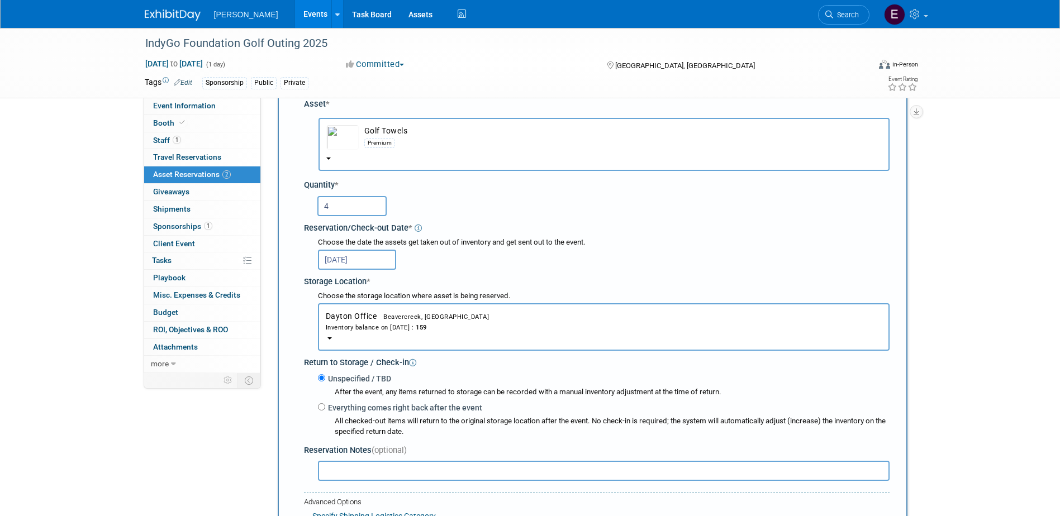
scroll to position [234, 0]
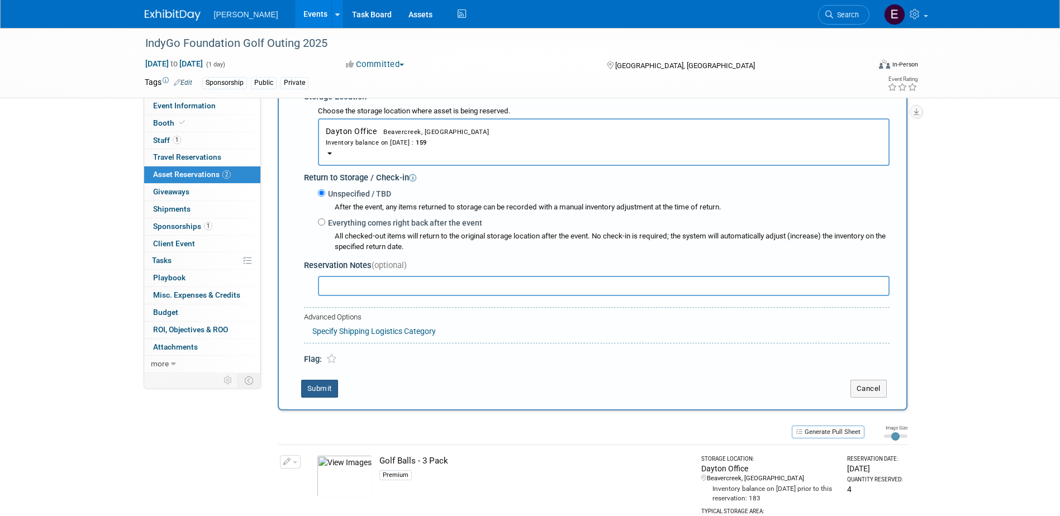
click at [326, 335] on button "Submit" at bounding box center [319, 389] width 37 height 18
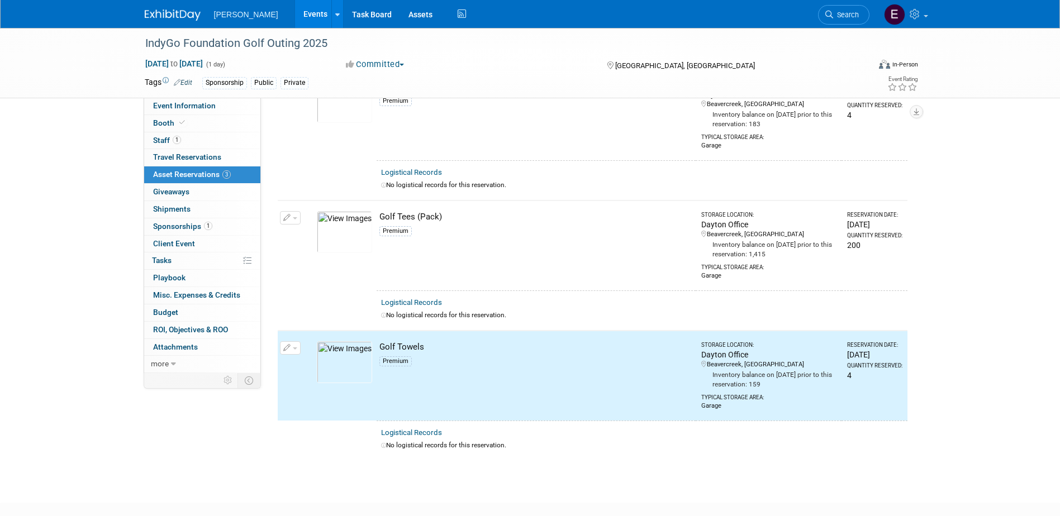
scroll to position [0, 0]
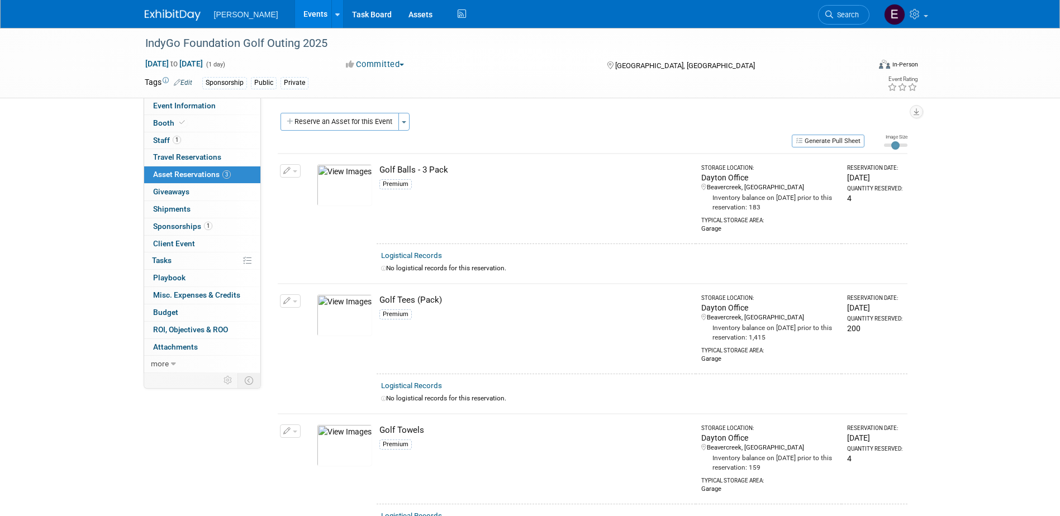
click at [213, 335] on div "Event Information Event Info Booth Booth 1 Staff 1 Staff 0 Travel Reservations …" at bounding box center [530, 286] width 788 height 516
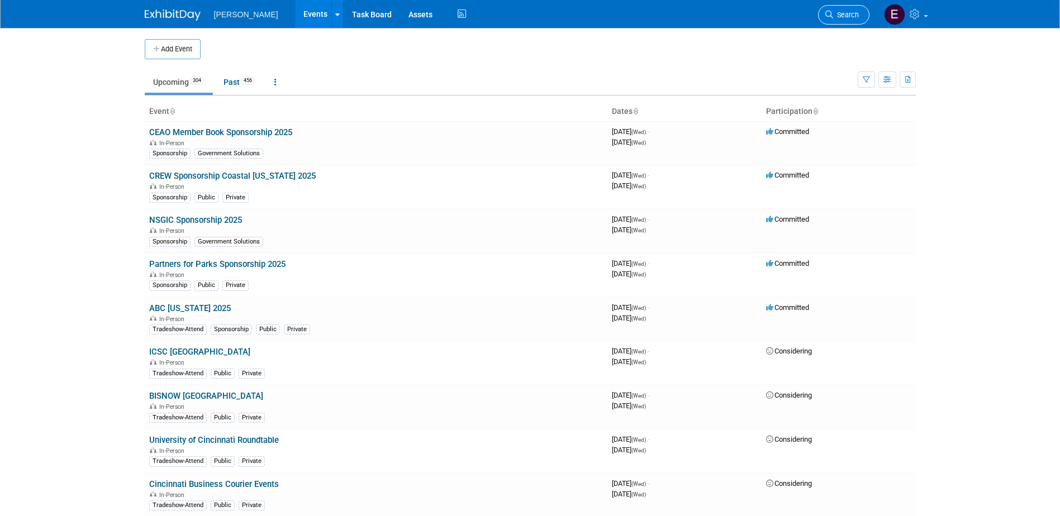
click at [843, 18] on span "Search" at bounding box center [846, 15] width 26 height 8
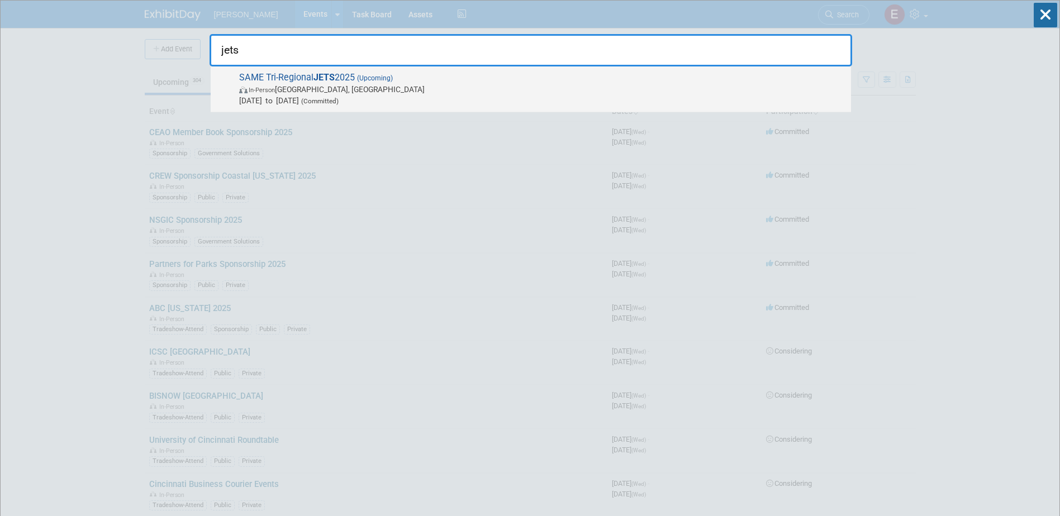
type input "jets"
click at [295, 92] on span "In-Person Jacksonville, FL" at bounding box center [542, 89] width 606 height 11
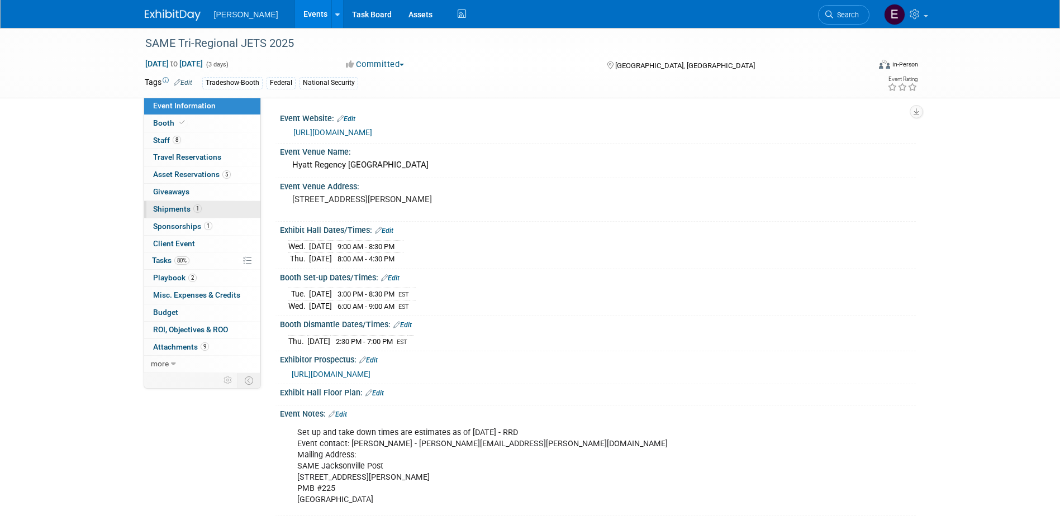
click at [212, 212] on link "1 Shipments 1" at bounding box center [202, 209] width 116 height 17
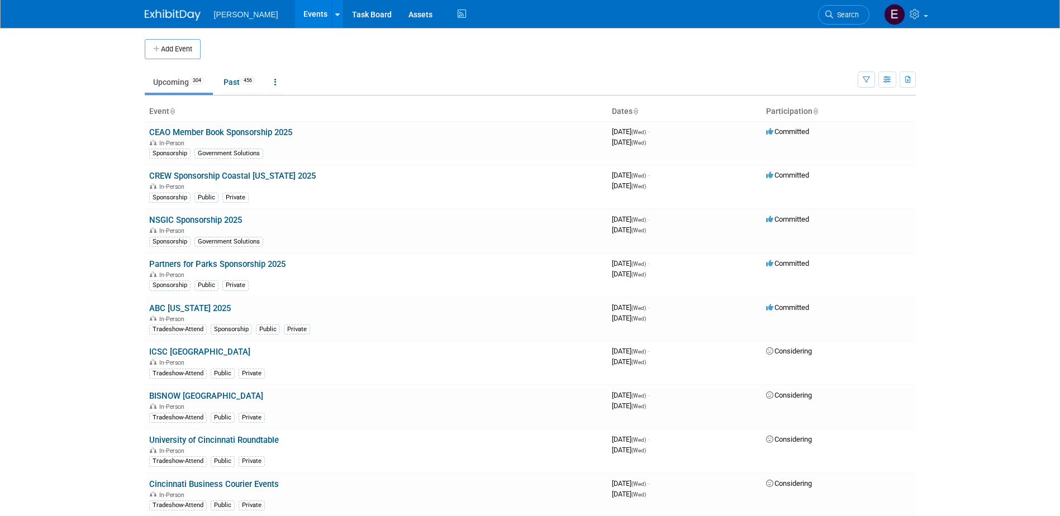
click at [842, 16] on span "Search" at bounding box center [846, 15] width 26 height 8
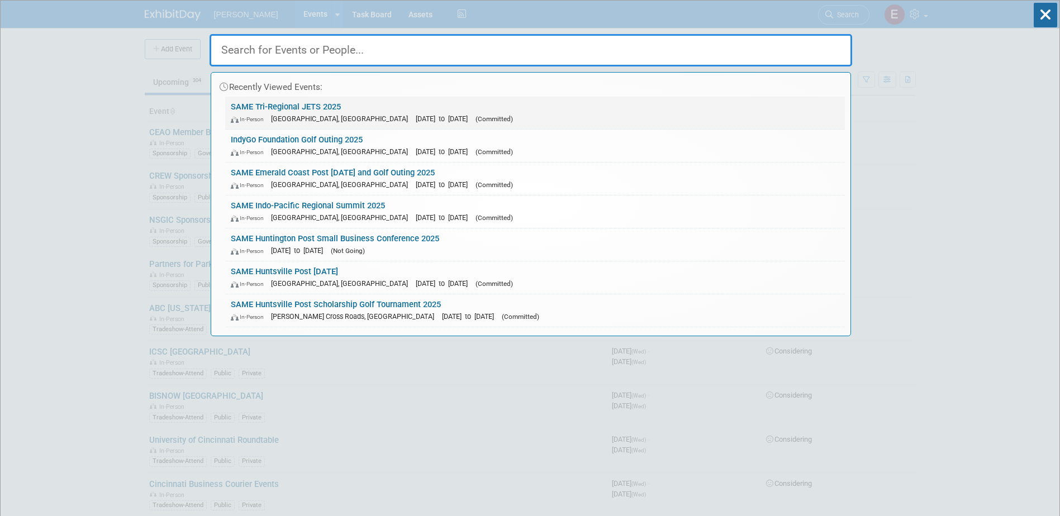
click at [291, 108] on link "SAME Tri-Regional JETS 2025 In-Person Jacksonville, FL Oct 21, 2025 to Oct 23, …" at bounding box center [534, 113] width 619 height 32
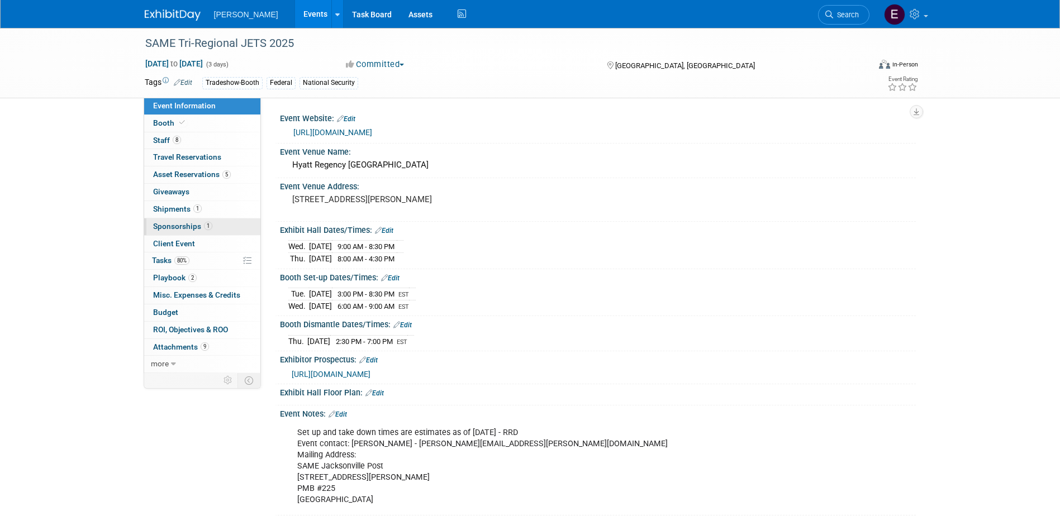
click at [182, 229] on span "Sponsorships 1" at bounding box center [182, 226] width 59 height 9
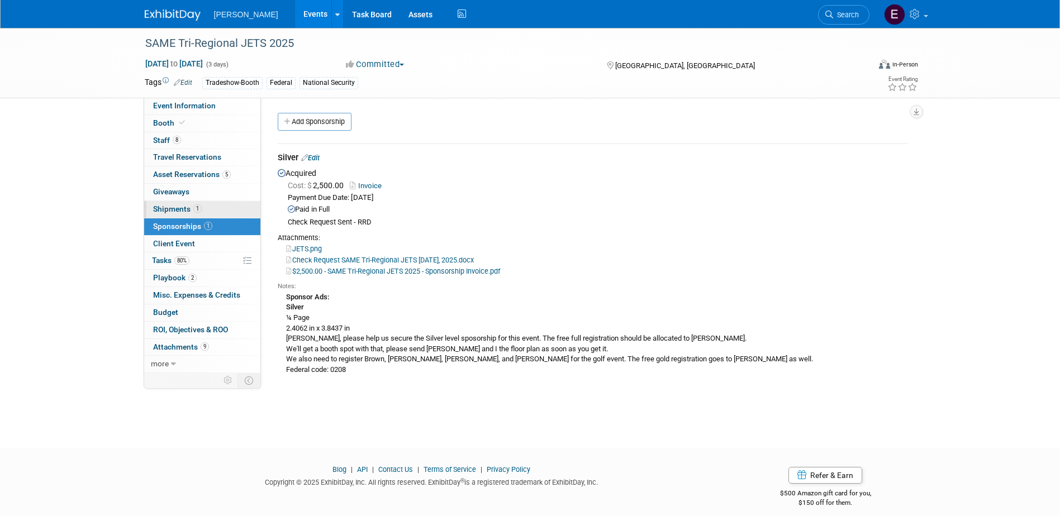
click at [208, 207] on link "1 Shipments 1" at bounding box center [202, 209] width 116 height 17
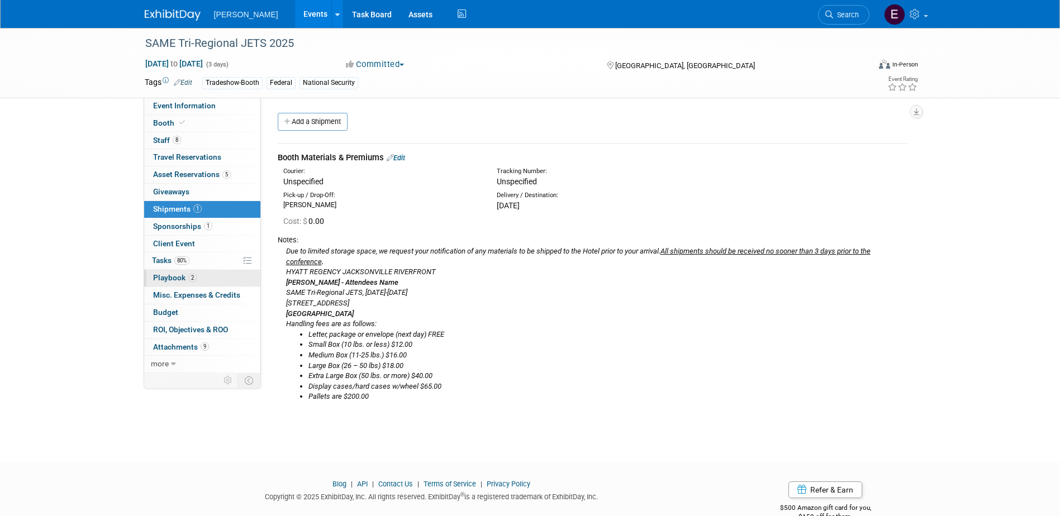
click at [204, 275] on link "2 Playbook 2" at bounding box center [202, 278] width 116 height 17
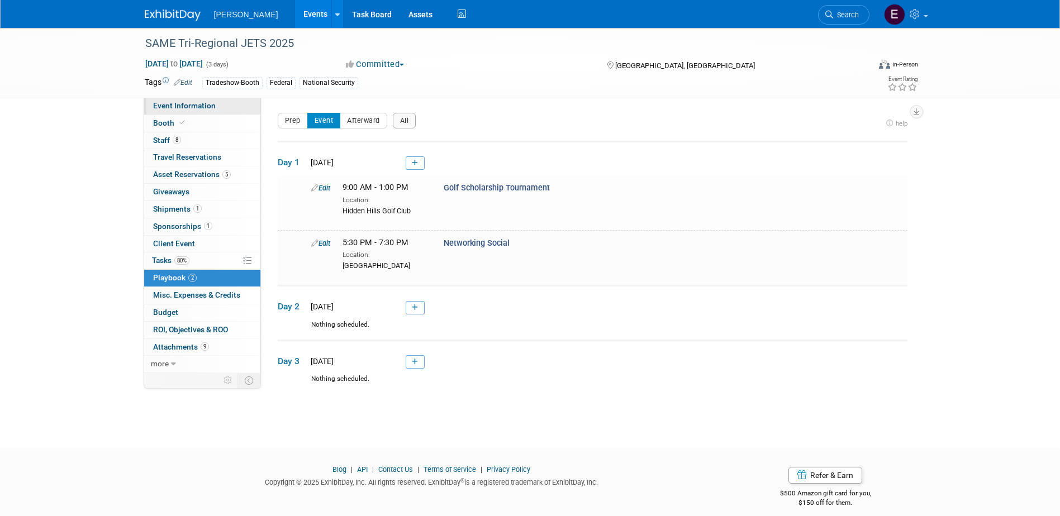
click at [200, 108] on span "Event Information" at bounding box center [184, 105] width 63 height 9
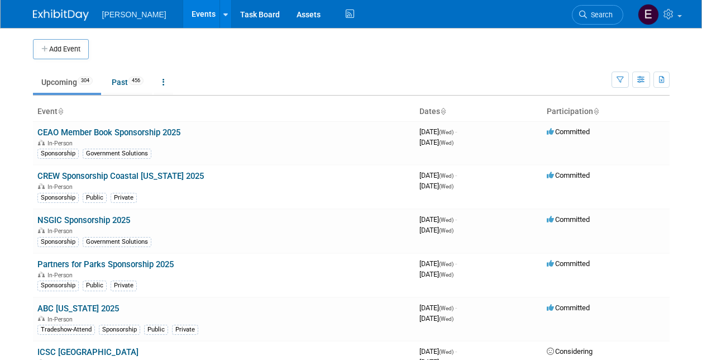
click at [605, 11] on span "Search" at bounding box center [600, 15] width 26 height 8
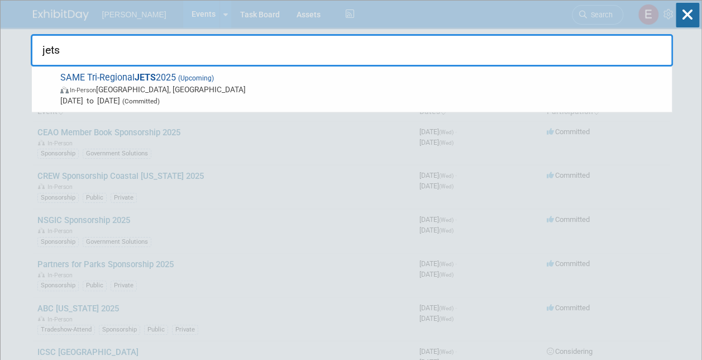
drag, startPoint x: 155, startPoint y: 68, endPoint x: 154, endPoint y: 74, distance: 6.2
click at [155, 66] on div "jets SAME Tri-Regional JETS 2025 (Upcoming) In-Person Jacksonville, FL Oct 21, …" at bounding box center [352, 47] width 642 height 38
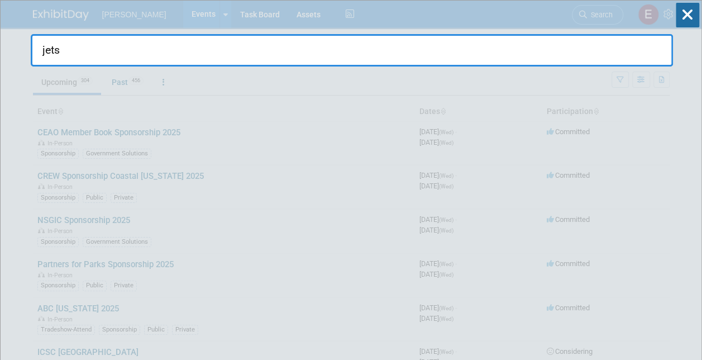
click at [84, 56] on input "jets" at bounding box center [352, 50] width 642 height 32
click at [83, 55] on input "jets" at bounding box center [352, 50] width 642 height 32
drag, startPoint x: 83, startPoint y: 55, endPoint x: -2, endPoint y: 46, distance: 85.4
click at [0, 46] on html "Woolpert Events Add Event Bulk Upload Events Shareable Event Boards Recently Vi…" at bounding box center [351, 180] width 702 height 360
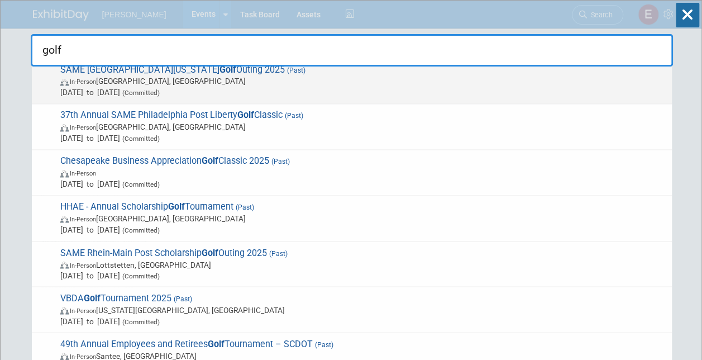
scroll to position [894, 0]
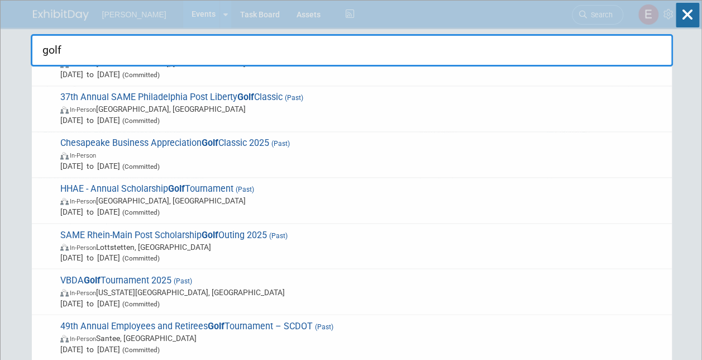
drag, startPoint x: 86, startPoint y: 51, endPoint x: 0, endPoint y: 53, distance: 86.0
click at [0, 55] on html "Woolpert Events Add Event Bulk Upload Events Shareable Event Boards Recently Vi…" at bounding box center [351, 180] width 702 height 360
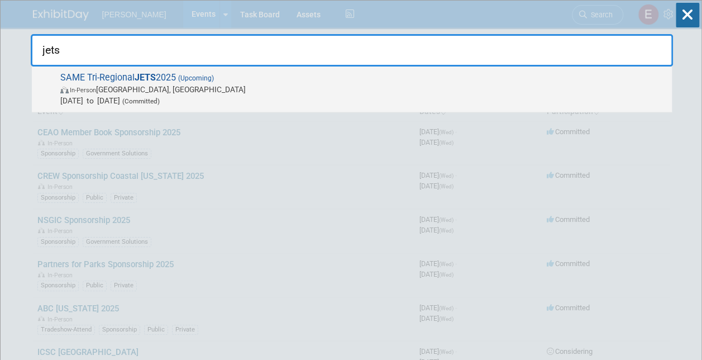
type input "jets"
click at [163, 88] on span "In-Person Jacksonville, FL" at bounding box center [363, 89] width 606 height 11
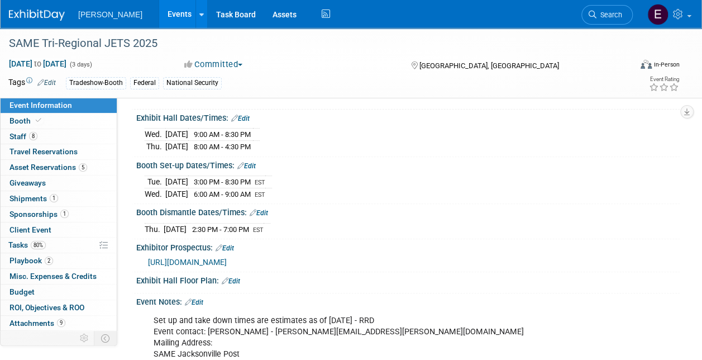
scroll to position [223, 0]
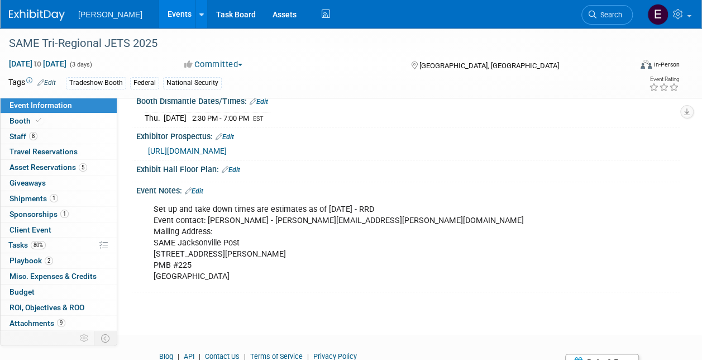
click at [40, 211] on span "Sponsorships 1" at bounding box center [38, 213] width 59 height 9
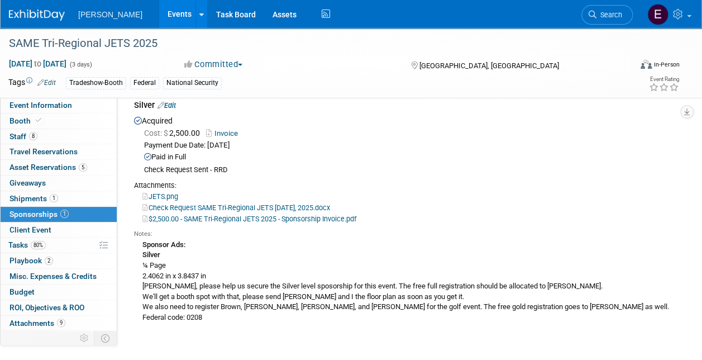
scroll to position [112, 0]
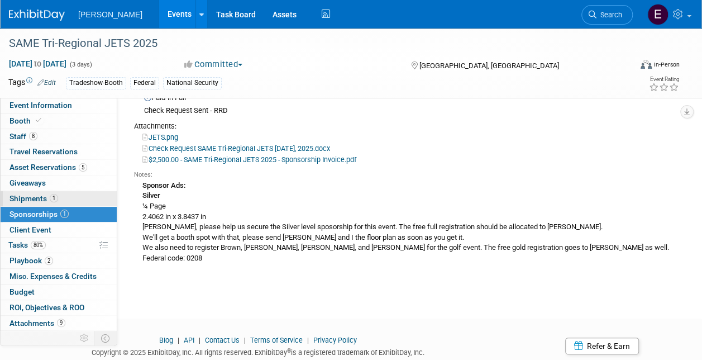
click at [37, 197] on span "Shipments 1" at bounding box center [33, 198] width 49 height 9
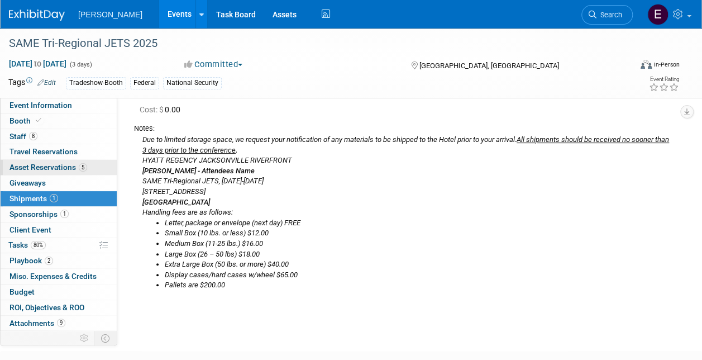
click at [44, 163] on span "Asset Reservations 5" at bounding box center [48, 167] width 78 height 9
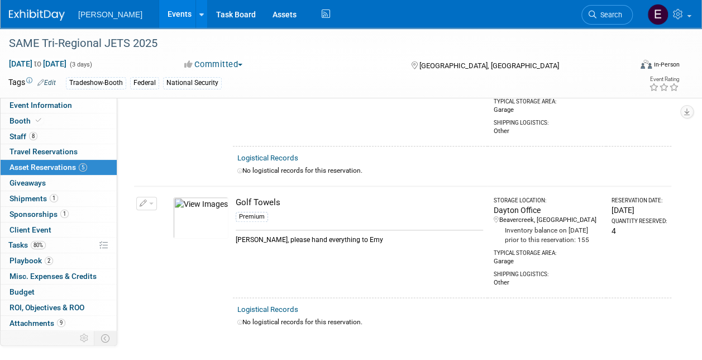
scroll to position [670, 0]
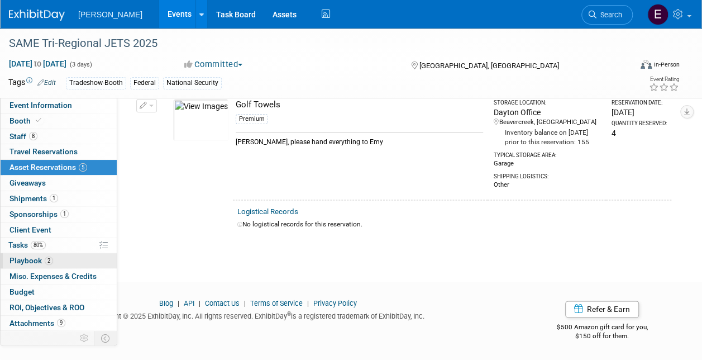
click at [21, 256] on span "Playbook 2" at bounding box center [31, 260] width 44 height 9
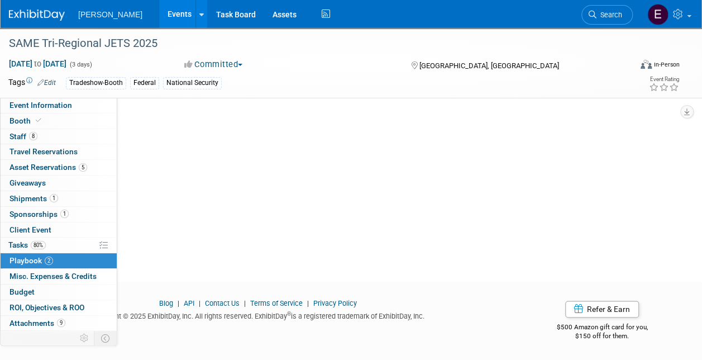
scroll to position [0, 0]
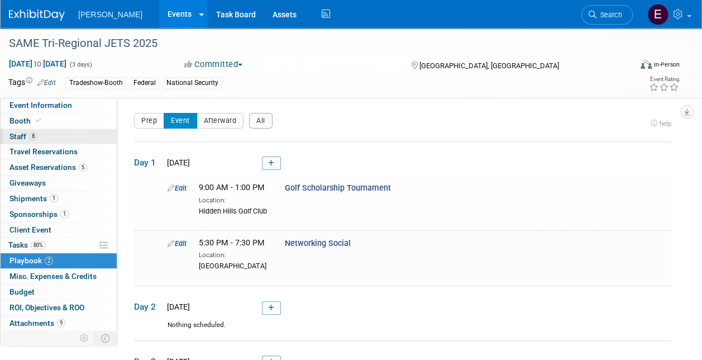
click at [32, 137] on span "8" at bounding box center [33, 136] width 8 height 8
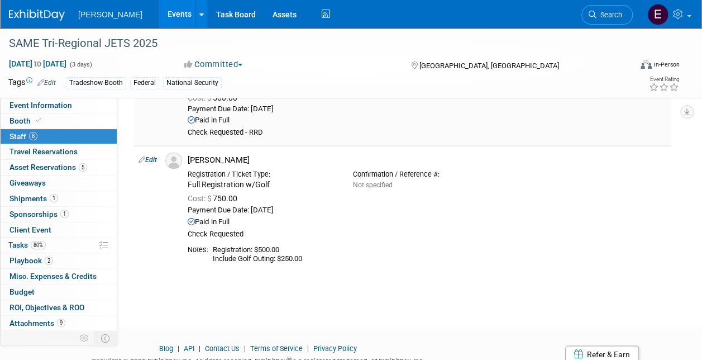
scroll to position [838, 0]
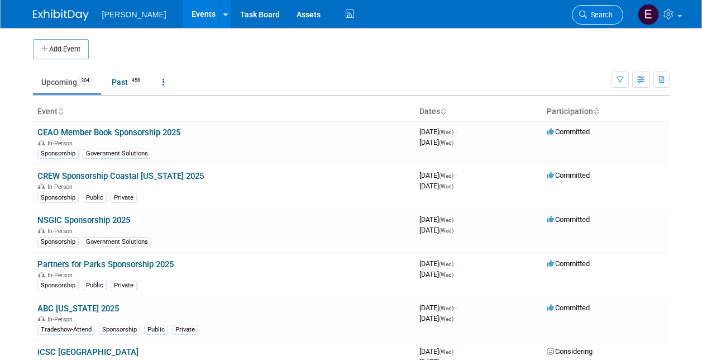
drag, startPoint x: 0, startPoint y: 0, endPoint x: 594, endPoint y: 16, distance: 593.9
click at [594, 16] on span "Search" at bounding box center [600, 15] width 26 height 8
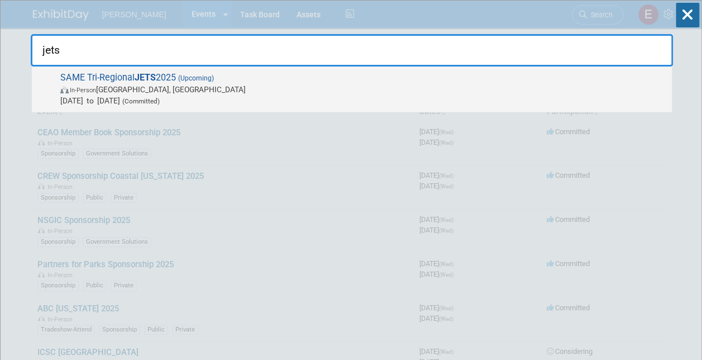
type input "jets"
click at [137, 80] on strong "JETS" at bounding box center [145, 77] width 21 height 11
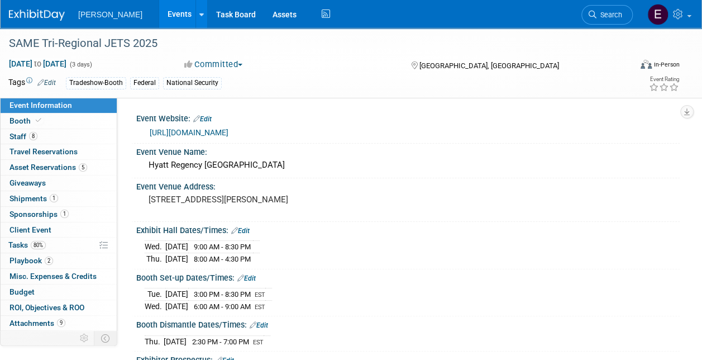
click at [202, 130] on link "[URL][DOMAIN_NAME]" at bounding box center [189, 132] width 79 height 9
